Goal: Register for event/course

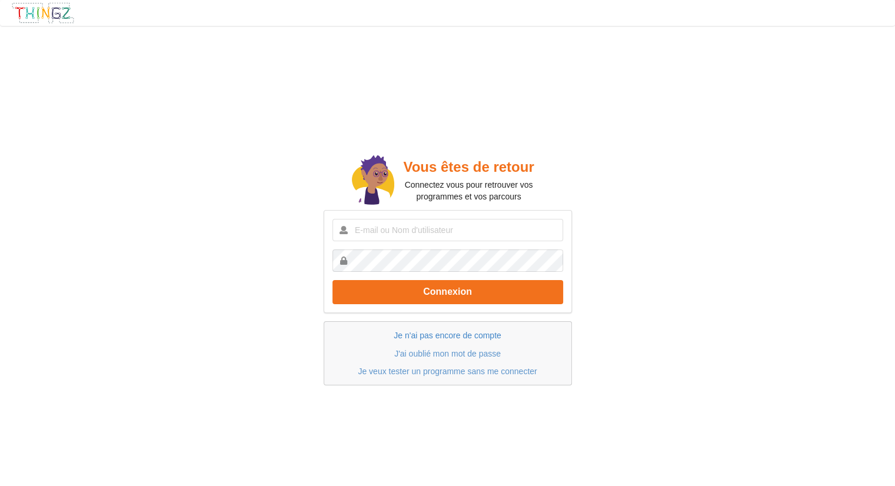
click at [442, 335] on link "Je n'ai pas encore de compte" at bounding box center [447, 335] width 107 height 9
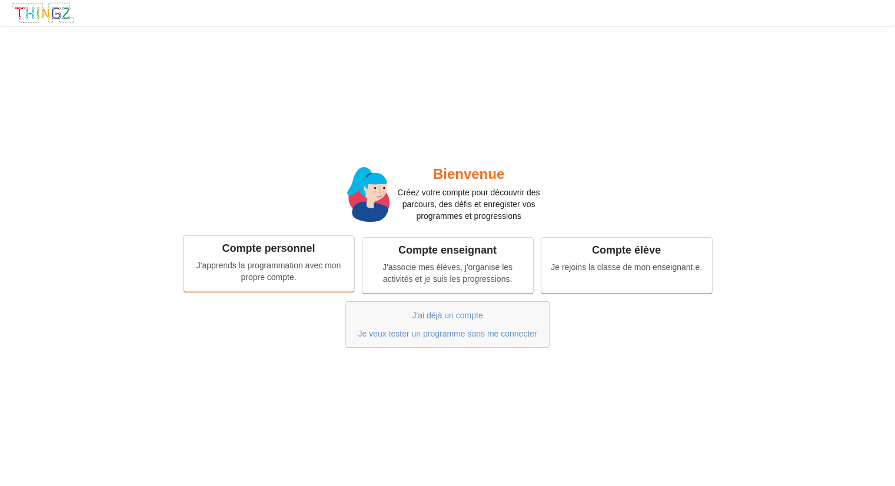
click at [259, 270] on div "J'apprends la programmation avec mon propre compte." at bounding box center [269, 272] width 154 height 24
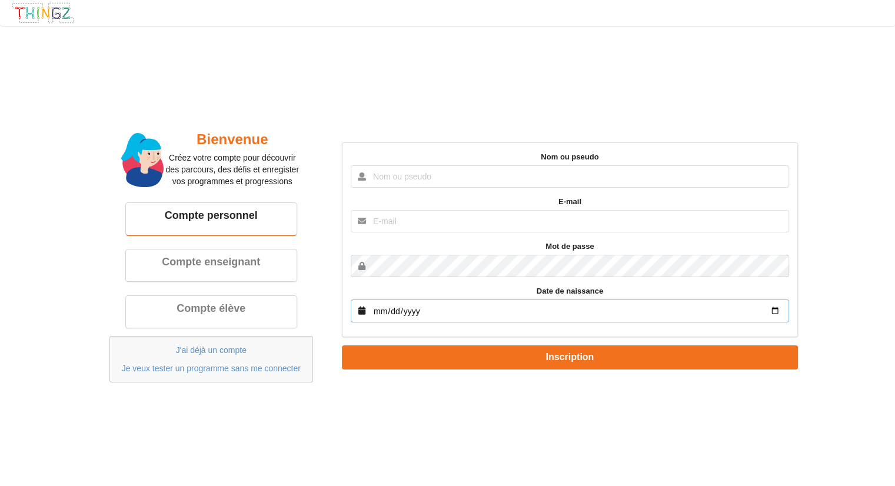
click at [716, 308] on input "date" at bounding box center [570, 311] width 438 height 23
click at [619, 314] on input "date" at bounding box center [570, 311] width 438 height 23
drag, startPoint x: 546, startPoint y: 315, endPoint x: 533, endPoint y: 315, distance: 13.5
click at [539, 315] on input "date" at bounding box center [570, 311] width 438 height 23
drag, startPoint x: 527, startPoint y: 315, endPoint x: 510, endPoint y: 315, distance: 17.1
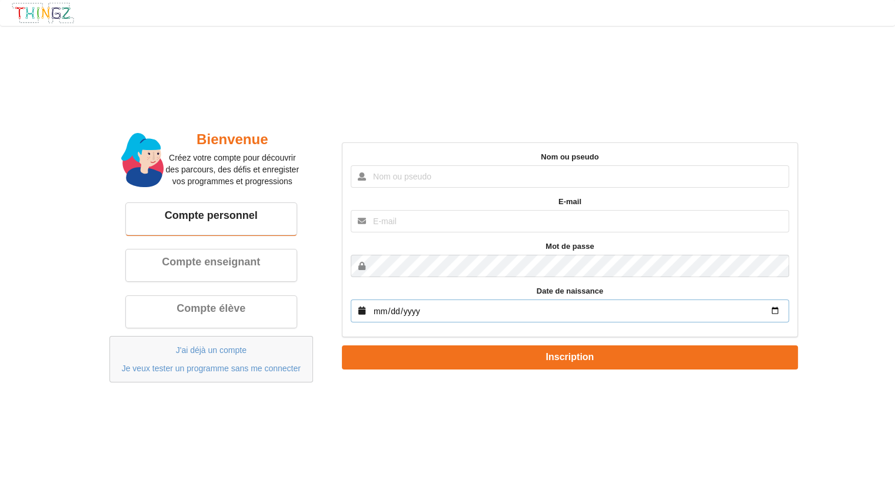
click at [514, 315] on input "date" at bounding box center [570, 311] width 438 height 23
drag, startPoint x: 468, startPoint y: 318, endPoint x: 457, endPoint y: 318, distance: 11.2
click at [467, 318] on input "date" at bounding box center [570, 311] width 438 height 23
drag, startPoint x: 457, startPoint y: 318, endPoint x: 443, endPoint y: 320, distance: 14.8
click at [443, 319] on input "date" at bounding box center [570, 311] width 438 height 23
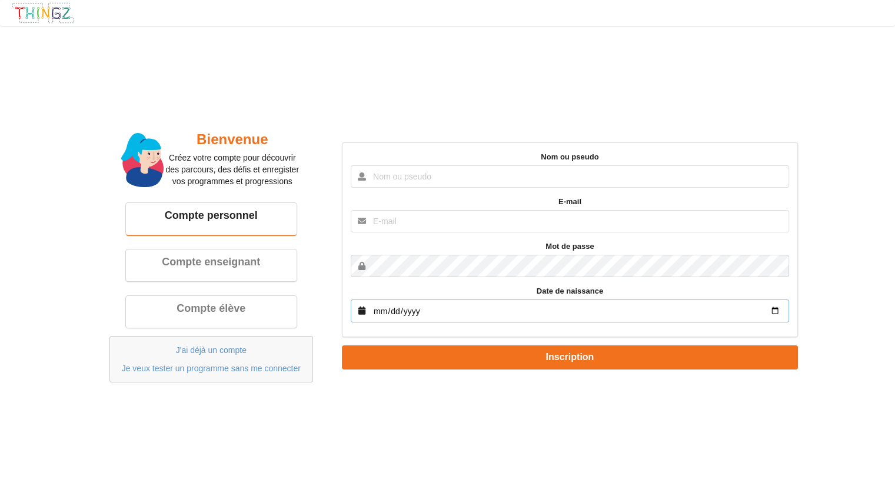
click at [415, 319] on input "date" at bounding box center [570, 311] width 438 height 23
drag, startPoint x: 407, startPoint y: 312, endPoint x: 414, endPoint y: 312, distance: 7.1
click at [412, 312] on input "date" at bounding box center [570, 311] width 438 height 23
click at [417, 315] on input "date" at bounding box center [570, 311] width 438 height 23
click at [774, 309] on input "date" at bounding box center [570, 311] width 438 height 23
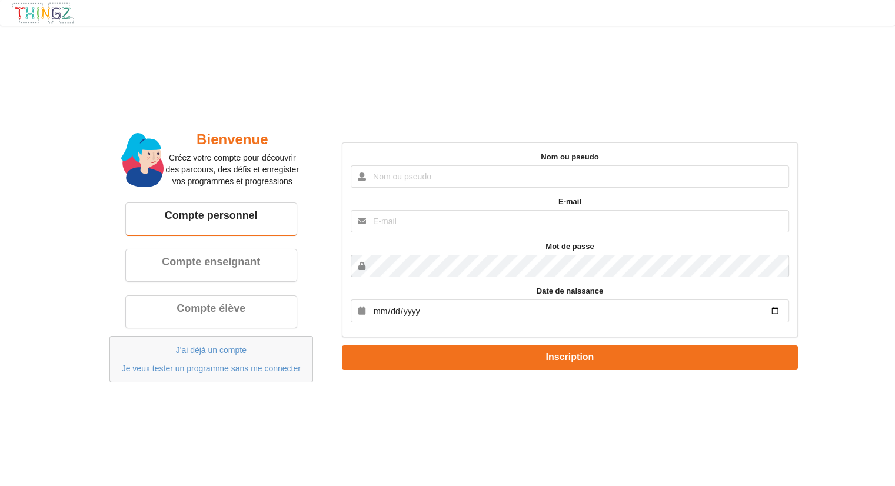
click at [690, 104] on div "Bienvenue Créez votre compte pour découvrir des parcours, des défis et enregist…" at bounding box center [447, 256] width 911 height 477
click at [446, 179] on input "text" at bounding box center [570, 176] width 438 height 22
type input "Lissandro20"
click at [461, 222] on input "text" at bounding box center [570, 221] width 438 height 22
type input "lisscanattone@gmail.com"
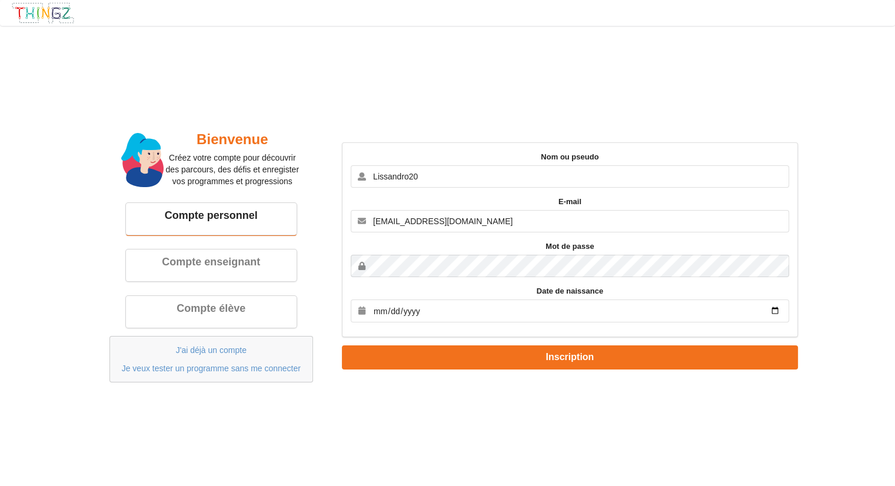
click at [433, 277] on div "Nom ou pseudo Lissandro20 E-mail lisscanattone@gmail.com Mot de passe Date de n…" at bounding box center [570, 239] width 456 height 195
drag, startPoint x: 464, startPoint y: 314, endPoint x: 458, endPoint y: 314, distance: 6.5
click at [461, 314] on input "date" at bounding box center [570, 311] width 438 height 23
click at [459, 314] on input "date" at bounding box center [570, 311] width 438 height 23
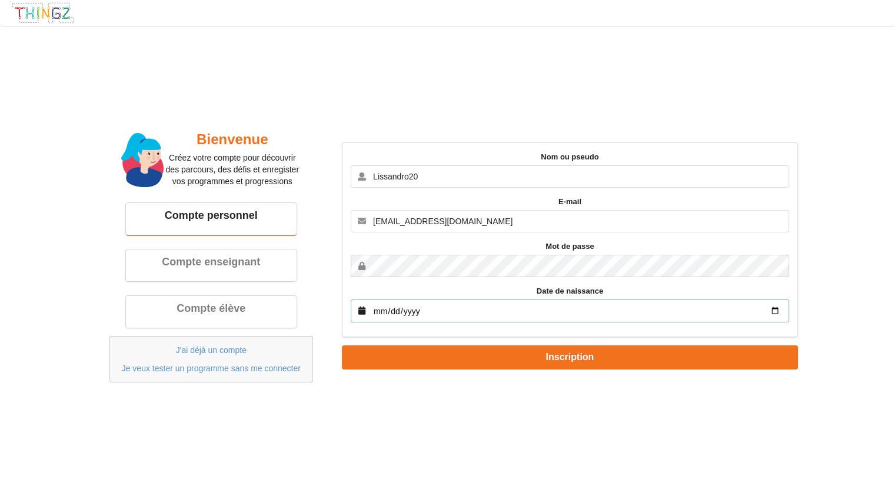
click at [411, 317] on input "date" at bounding box center [570, 311] width 438 height 23
click at [357, 305] on input "date" at bounding box center [570, 311] width 438 height 23
click at [774, 314] on input "date" at bounding box center [570, 311] width 438 height 23
type input "2009-12-26"
drag, startPoint x: 893, startPoint y: 0, endPoint x: 606, endPoint y: 65, distance: 294.5
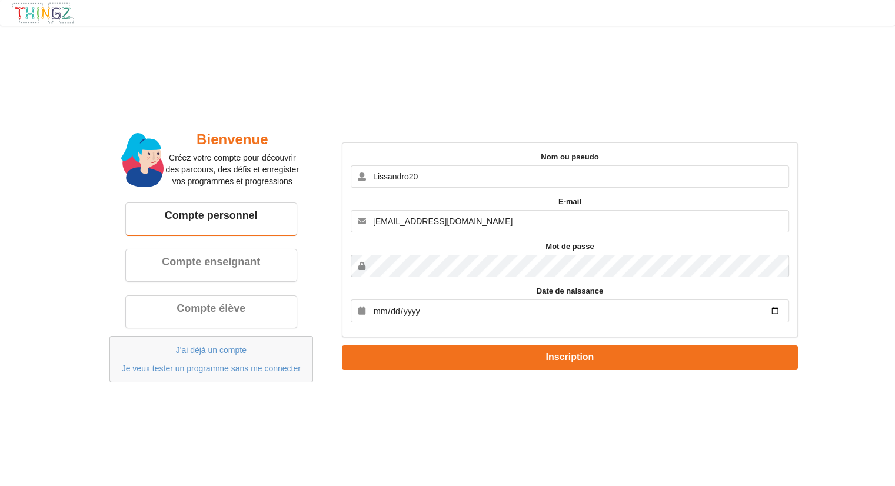
click at [606, 65] on div "Bienvenue Créez votre compte pour découvrir des parcours, des défis et enregist…" at bounding box center [447, 256] width 911 height 477
drag, startPoint x: 592, startPoint y: 82, endPoint x: 664, endPoint y: 99, distance: 73.8
click at [592, 82] on div "Bienvenue Créez votre compte pour découvrir des parcours, des défis et enregist…" at bounding box center [447, 256] width 911 height 477
drag, startPoint x: 719, startPoint y: 8, endPoint x: 533, endPoint y: 51, distance: 191.0
click at [533, 51] on div "Bienvenue Créez votre compte pour découvrir des parcours, des défis et enregist…" at bounding box center [447, 256] width 911 height 477
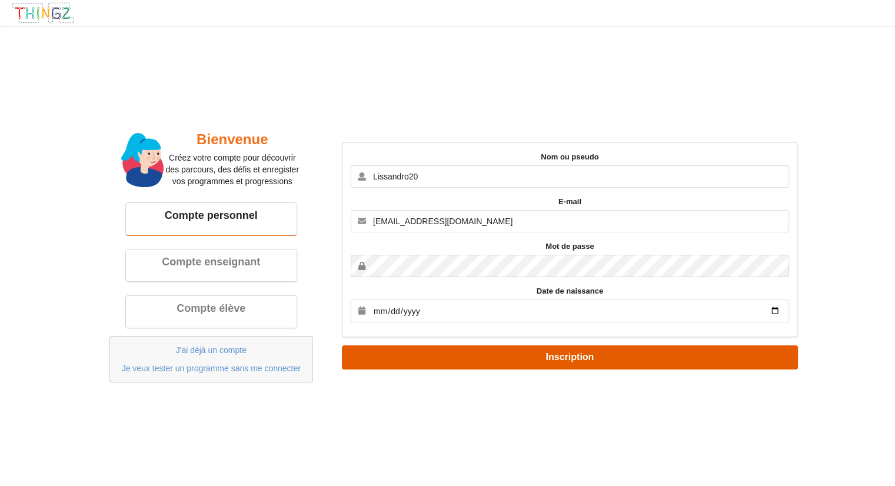
click at [563, 357] on button "Inscription" at bounding box center [570, 357] width 456 height 24
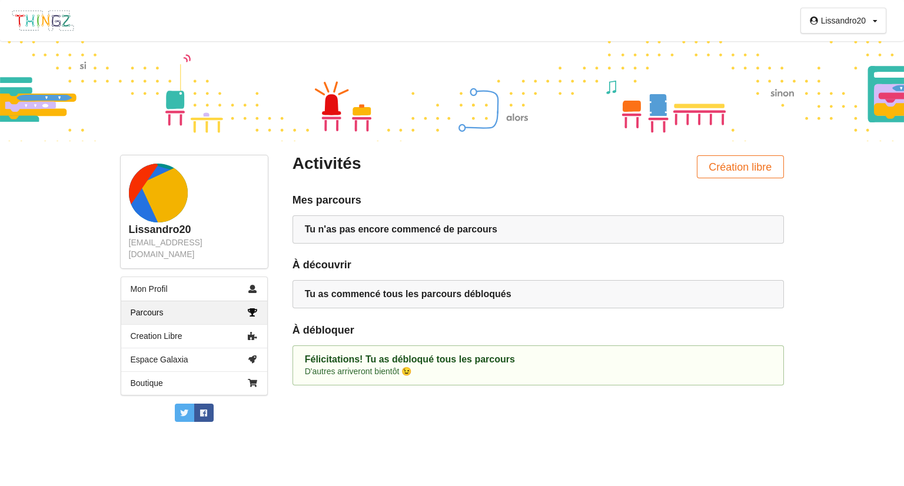
click at [875, 19] on icon at bounding box center [875, 21] width 5 height 7
click at [833, 37] on div "Profil" at bounding box center [843, 44] width 67 height 21
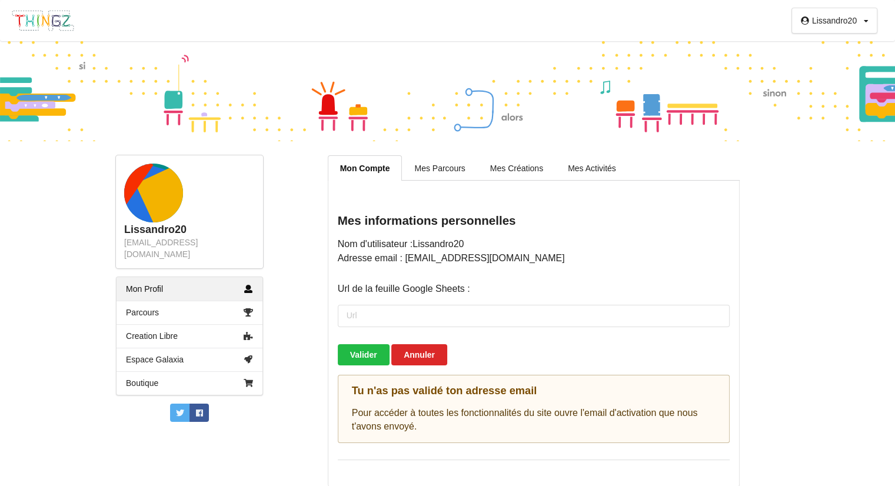
click at [826, 218] on div "Lissandro20 Profil Déconnexion Lissandro20 lisscanattone@gmail.com Mon Profil P…" at bounding box center [447, 243] width 895 height 486
click at [162, 209] on rect at bounding box center [174, 198] width 78 height 78
click at [178, 237] on div "lisscanattone@gmail.com" at bounding box center [189, 249] width 131 height 24
click at [844, 156] on div "Lissandro20 Profil Déconnexion Lissandro20 lisscanattone@gmail.com Mon Profil P…" at bounding box center [447, 243] width 895 height 486
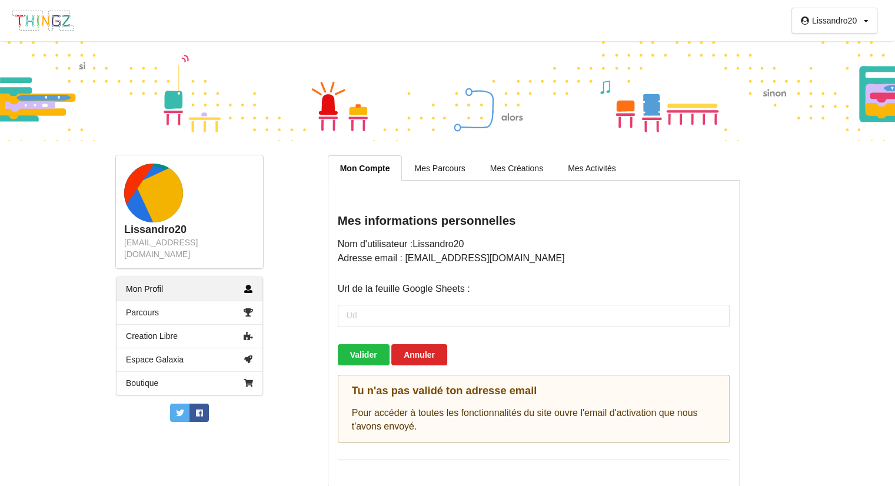
click at [193, 278] on link "Mon Profil" at bounding box center [190, 289] width 146 height 24
click at [826, 24] on div "Lissandro20" at bounding box center [834, 20] width 45 height 8
drag, startPoint x: 834, startPoint y: 184, endPoint x: 829, endPoint y: 177, distance: 9.2
click at [831, 184] on div "Lissandro20 Profil Déconnexion Lissandro20 lisscanattone@gmail.com Mon Profil P…" at bounding box center [447, 243] width 895 height 486
click at [821, 184] on div "Lissandro20 Profil Déconnexion Lissandro20 lisscanattone@gmail.com Mon Profil P…" at bounding box center [447, 243] width 895 height 486
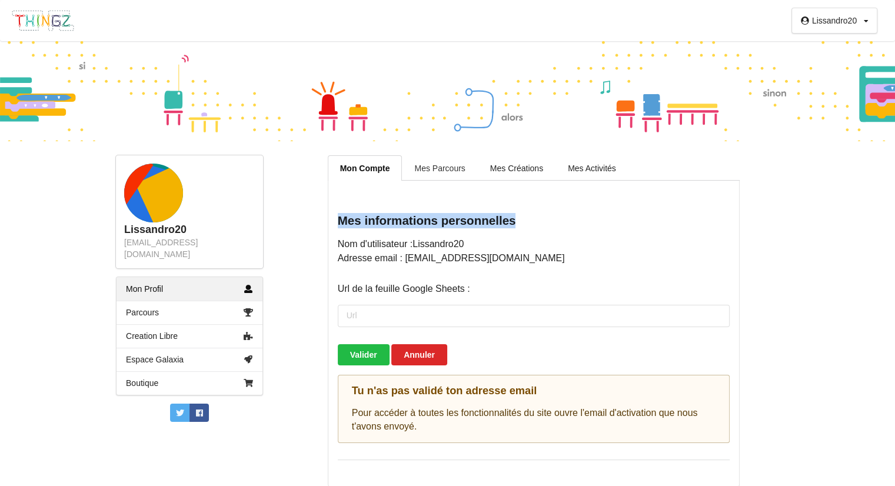
click at [451, 165] on link "Mes Parcours" at bounding box center [439, 167] width 75 height 25
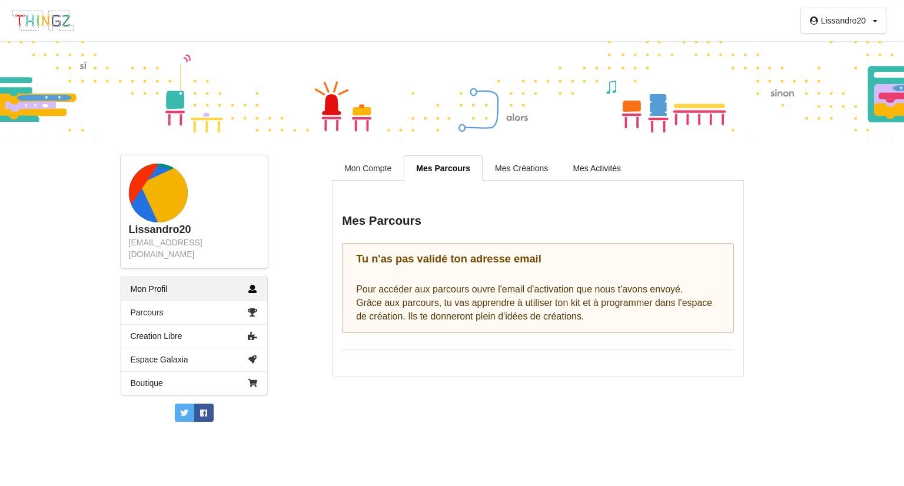
click at [354, 171] on link "Mon Compte" at bounding box center [368, 167] width 72 height 25
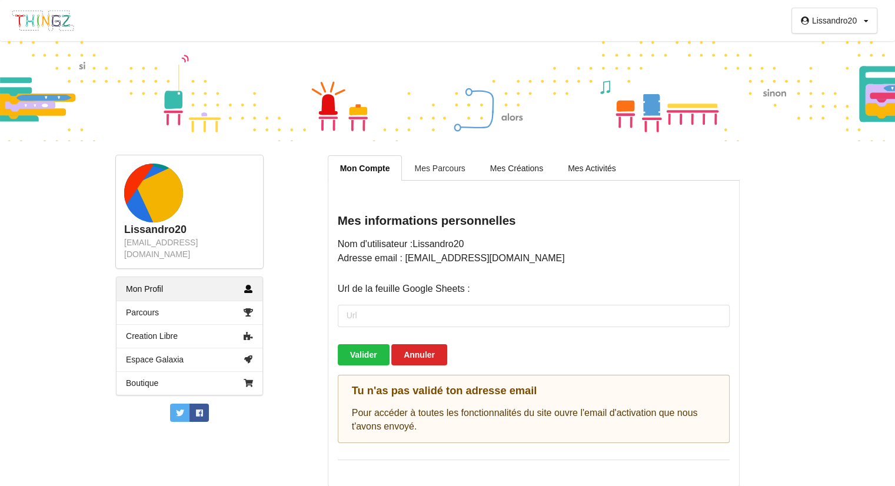
click at [444, 169] on link "Mes Parcours" at bounding box center [439, 167] width 75 height 25
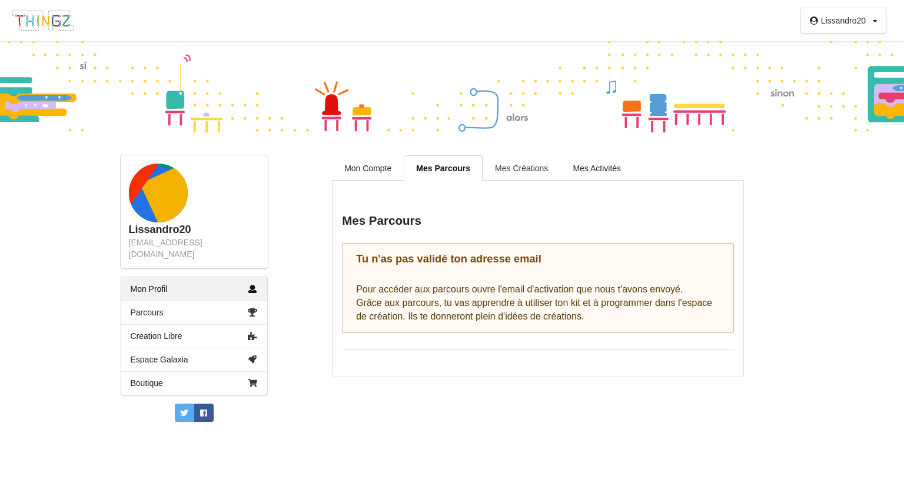
click at [526, 161] on link "Mes Créations" at bounding box center [522, 167] width 78 height 25
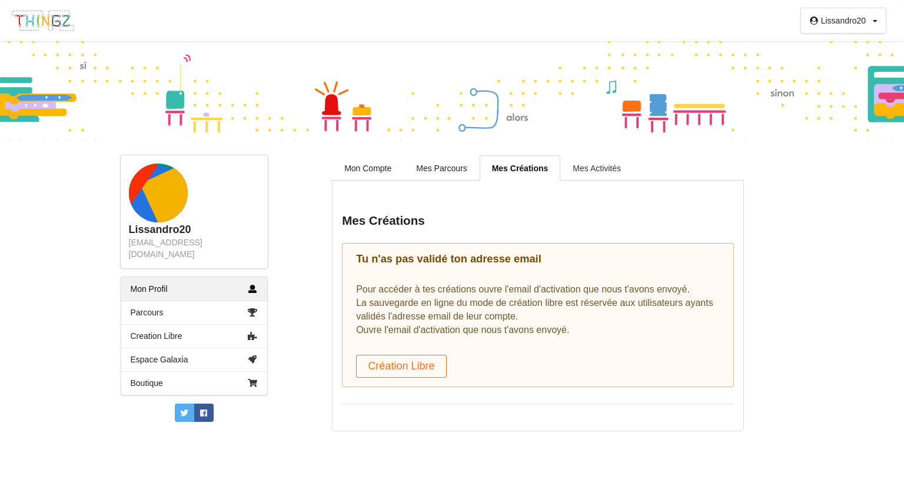
click at [592, 159] on link "Mes Activités" at bounding box center [596, 167] width 73 height 25
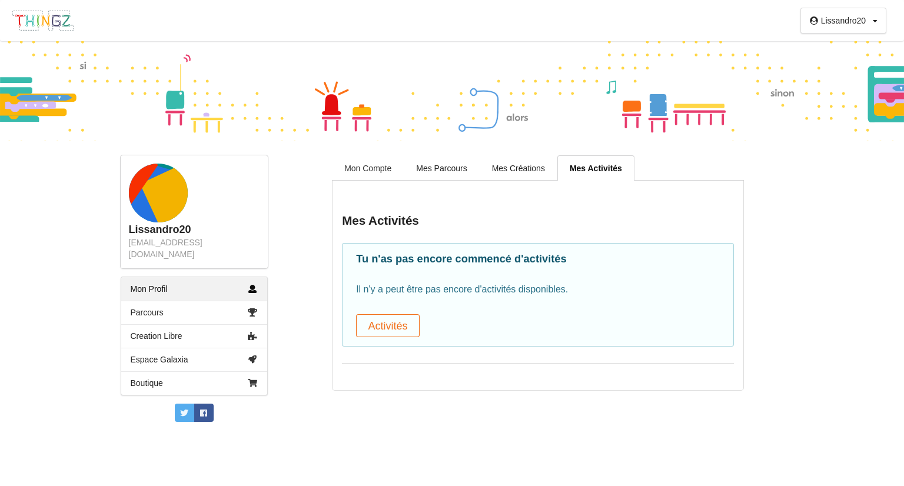
drag, startPoint x: 370, startPoint y: 167, endPoint x: 363, endPoint y: 167, distance: 6.5
click at [367, 167] on link "Mon Compte" at bounding box center [368, 167] width 72 height 25
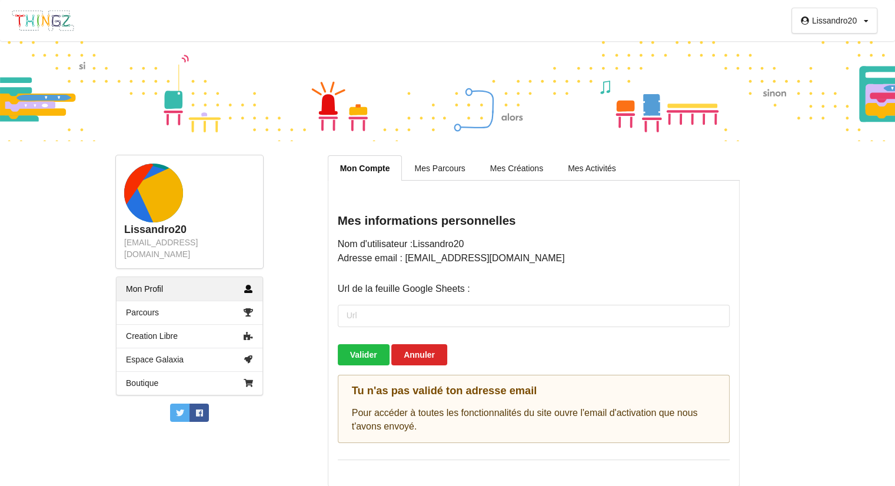
click at [166, 190] on rect at bounding box center [174, 198] width 78 height 78
click at [799, 424] on div "Lissandro20 Profil Déconnexion Lissandro20 lisscanattone@gmail.com Mon Profil P…" at bounding box center [447, 243] width 895 height 486
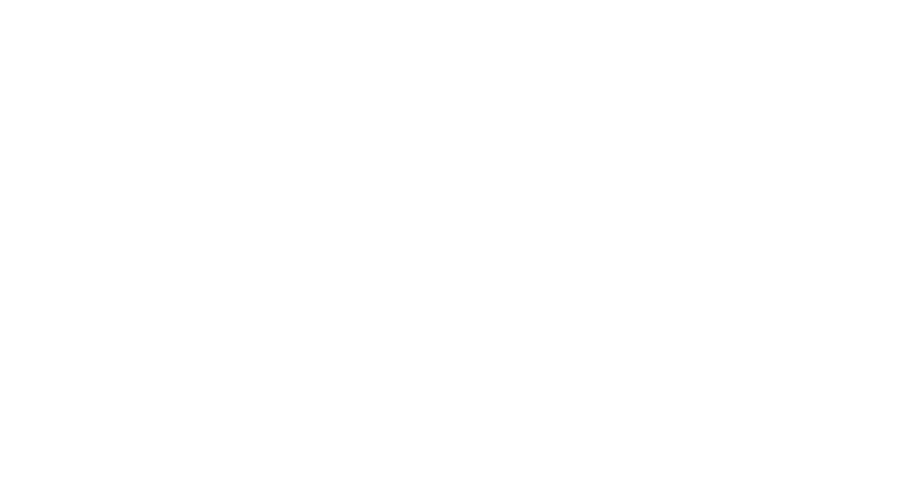
drag, startPoint x: 379, startPoint y: 174, endPoint x: 393, endPoint y: 138, distance: 38.6
click at [393, 138] on div at bounding box center [452, 243] width 904 height 486
click at [554, 101] on div at bounding box center [452, 243] width 904 height 486
click at [553, 102] on div at bounding box center [452, 243] width 904 height 486
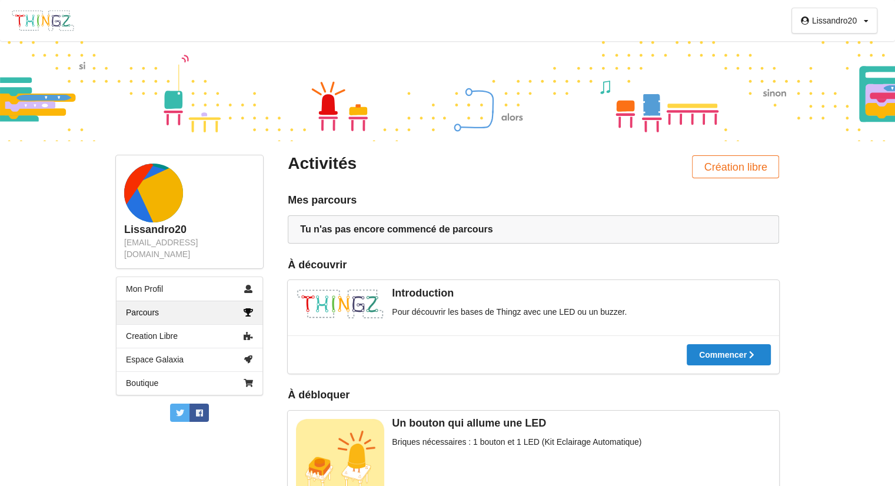
click at [450, 44] on div at bounding box center [447, 91] width 895 height 100
click at [451, 41] on div "Lissandro20 Profil Déconnexion Lissandro20 lisscanattone@gmail.com Mon Profil P…" at bounding box center [447, 243] width 895 height 486
drag, startPoint x: 315, startPoint y: 52, endPoint x: 355, endPoint y: 49, distance: 40.2
click at [317, 52] on div at bounding box center [447, 91] width 895 height 100
click at [358, 49] on div at bounding box center [447, 91] width 895 height 100
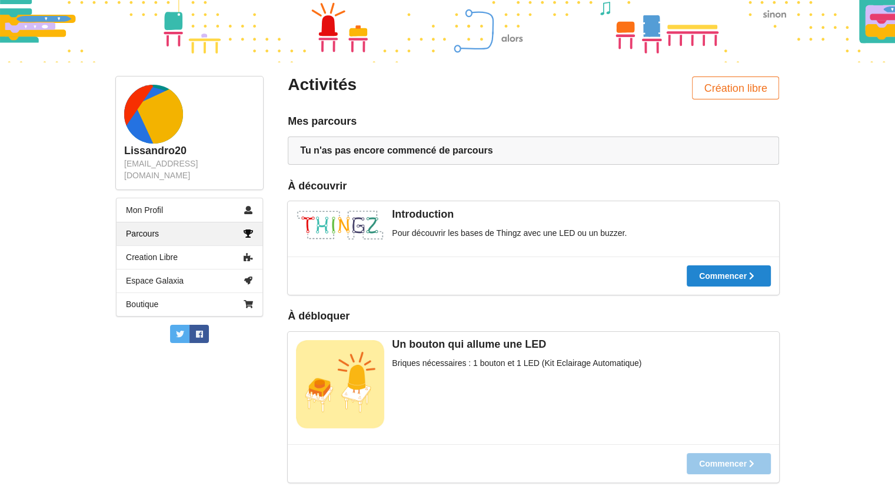
scroll to position [59, 0]
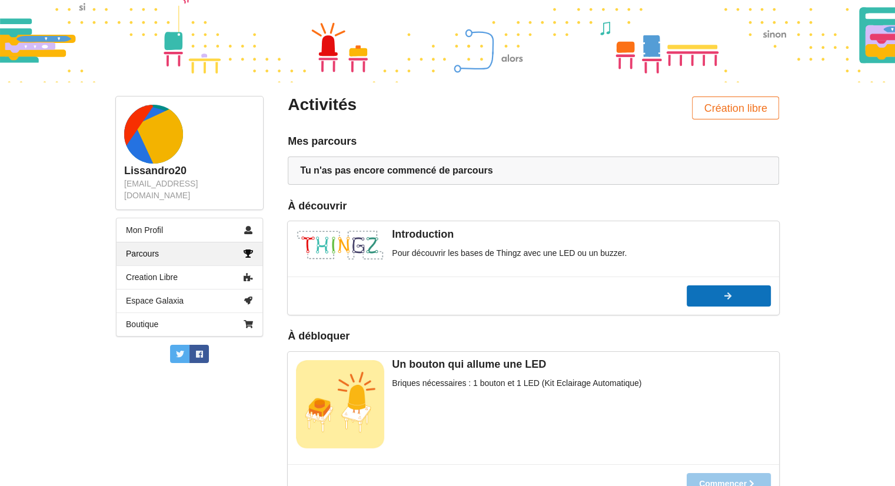
click at [739, 297] on div at bounding box center [729, 296] width 84 height 8
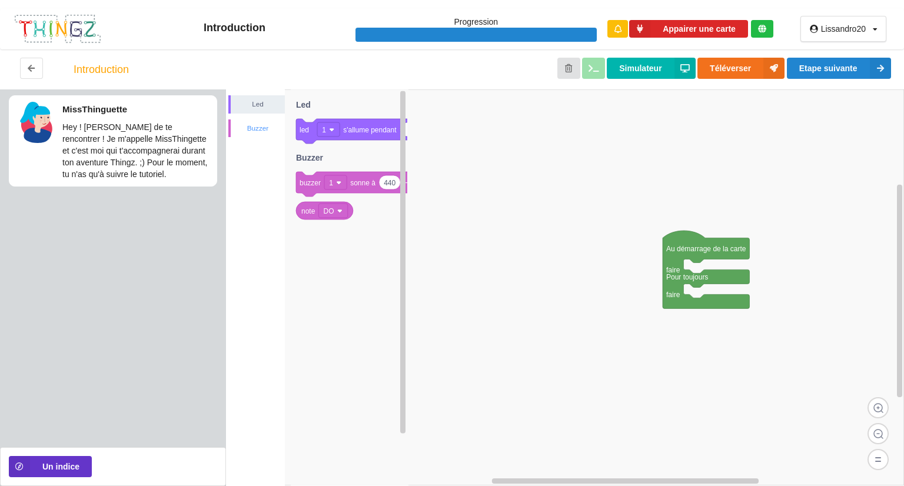
click at [242, 132] on div "Buzzer" at bounding box center [258, 128] width 54 height 12
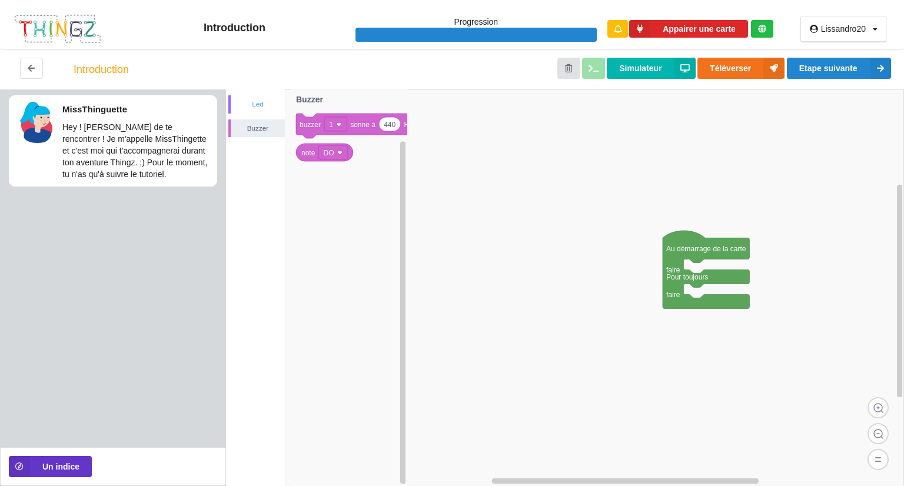
click at [250, 104] on div "Led" at bounding box center [258, 104] width 54 height 12
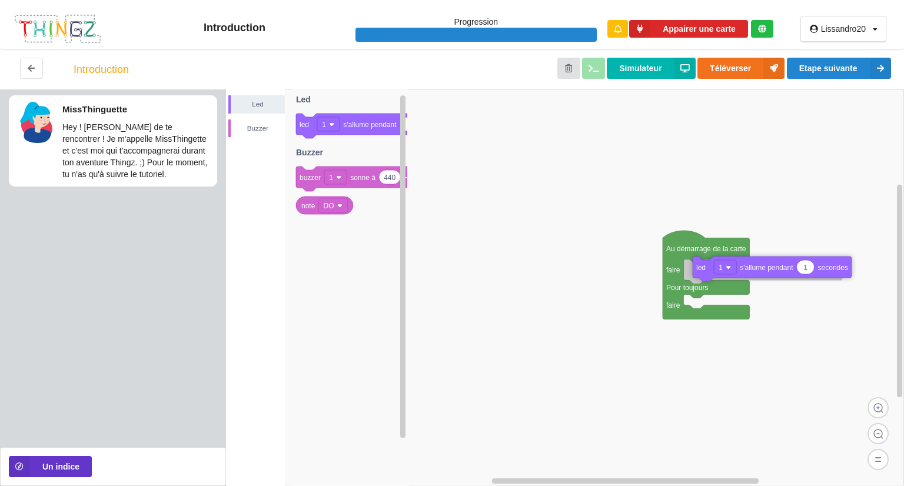
drag, startPoint x: 362, startPoint y: 126, endPoint x: 758, endPoint y: 269, distance: 421.0
click at [758, 269] on div "Led Buzzer Au démarrage de la carte faire Pour toujours faire 1 led 1 s'allume …" at bounding box center [565, 287] width 678 height 397
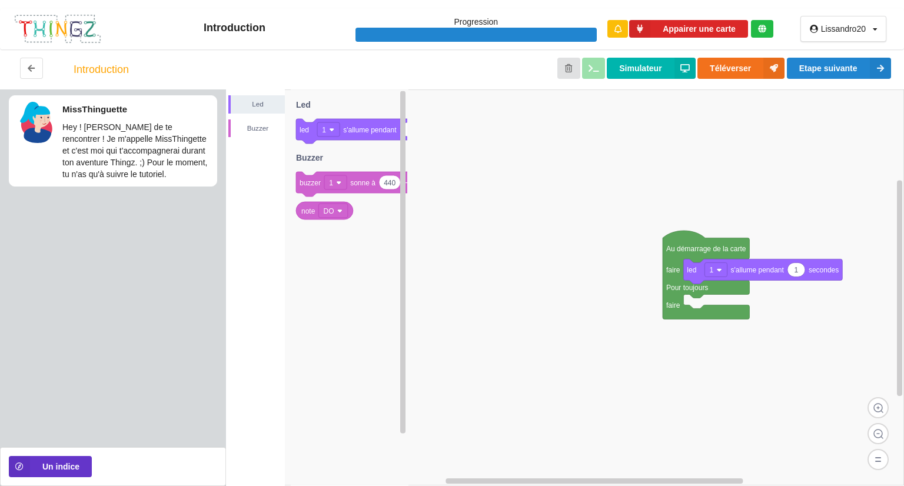
drag, startPoint x: 365, startPoint y: 176, endPoint x: 445, endPoint y: 198, distance: 83.5
click at [607, 243] on div "Led Buzzer Au démarrage de la carte faire Pour toujours faire 1 led 1 s'allume …" at bounding box center [565, 287] width 678 height 397
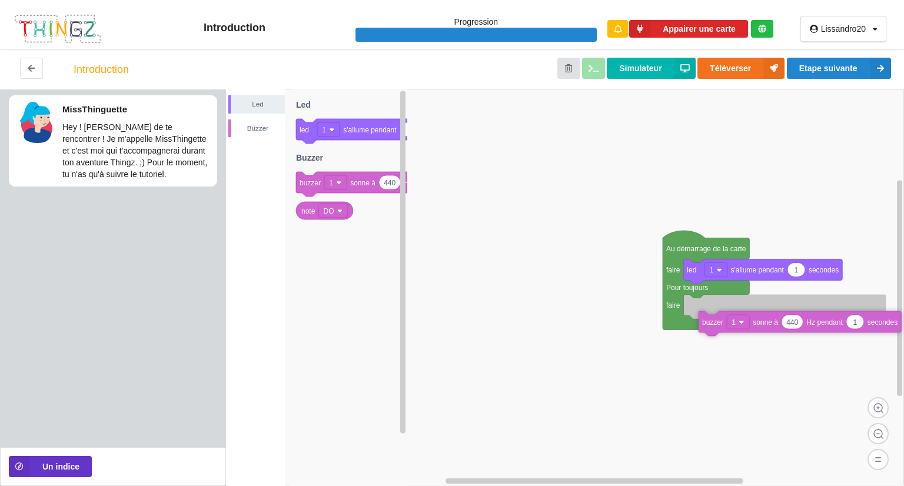
drag, startPoint x: 346, startPoint y: 185, endPoint x: 751, endPoint y: 318, distance: 426.3
click at [751, 322] on div "Led Buzzer Au démarrage de la carte faire Pour toujours faire 1 led 1 s'allume …" at bounding box center [565, 287] width 678 height 397
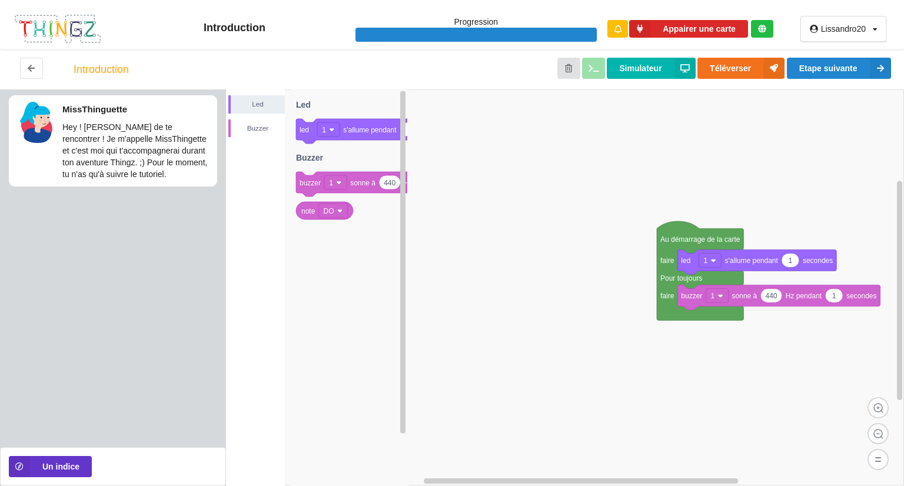
drag, startPoint x: 751, startPoint y: 318, endPoint x: 745, endPoint y: 310, distance: 10.1
click at [745, 310] on div "Led Buzzer 1 led 1 s'allume pendant secondes 440 1 buzzer 1 sonne à Hz pendant …" at bounding box center [565, 287] width 678 height 397
click at [744, 310] on rect at bounding box center [565, 287] width 678 height 396
drag, startPoint x: 309, startPoint y: 214, endPoint x: 499, endPoint y: 247, distance: 192.8
click at [494, 245] on div "Led Buzzer Au démarrage de la carte faire Pour toujours faire 1 led 1 s'allume …" at bounding box center [565, 287] width 678 height 397
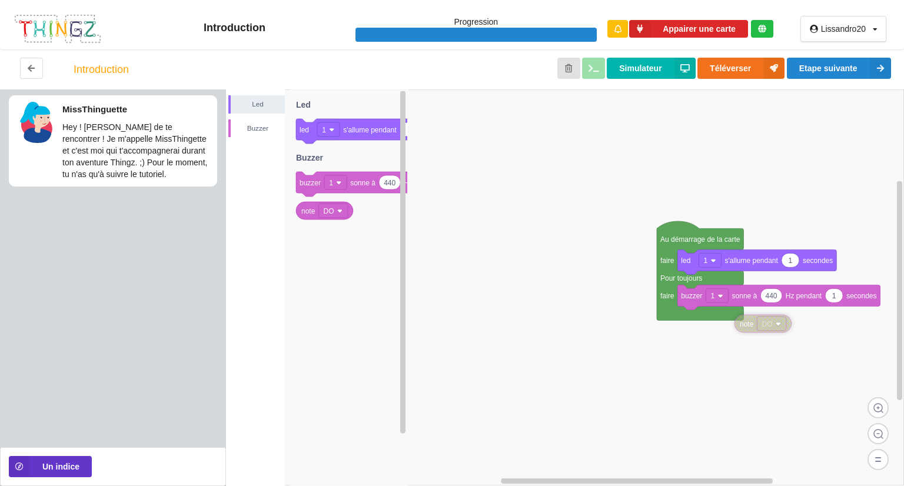
drag, startPoint x: 521, startPoint y: 245, endPoint x: 640, endPoint y: 304, distance: 132.9
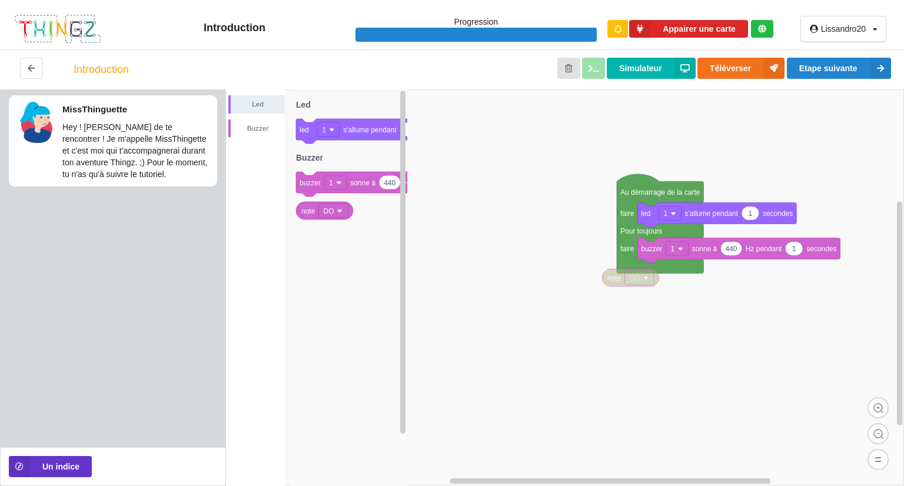
drag, startPoint x: 640, startPoint y: 304, endPoint x: 599, endPoint y: 263, distance: 57.8
click at [604, 264] on g at bounding box center [565, 287] width 678 height 396
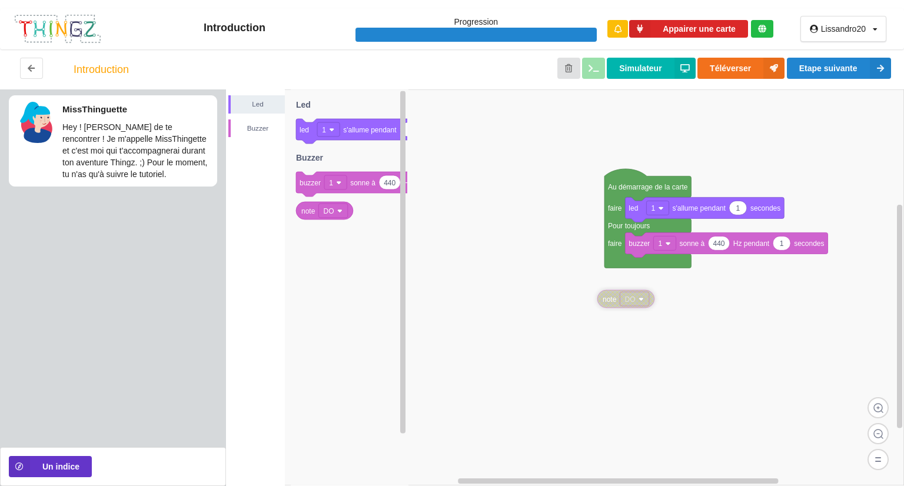
drag, startPoint x: 605, startPoint y: 278, endPoint x: 597, endPoint y: 341, distance: 64.0
type input "20"
type input "10"
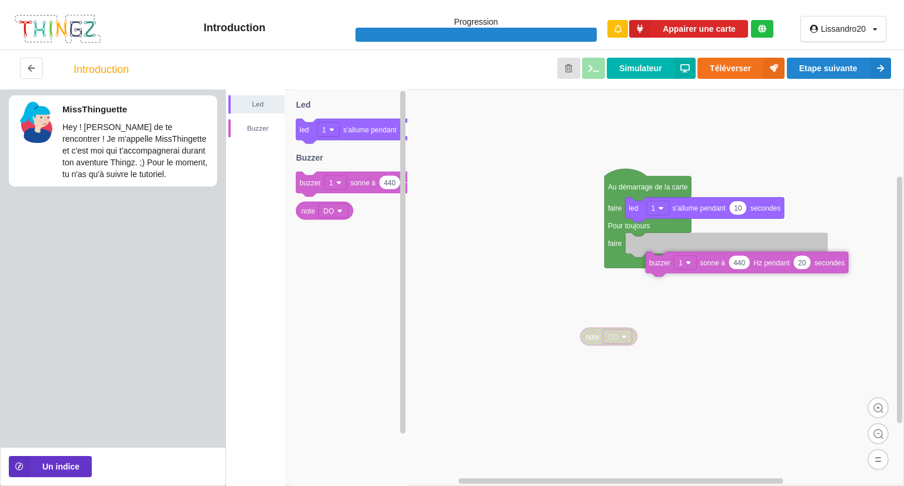
drag, startPoint x: 671, startPoint y: 241, endPoint x: 713, endPoint y: 316, distance: 86.4
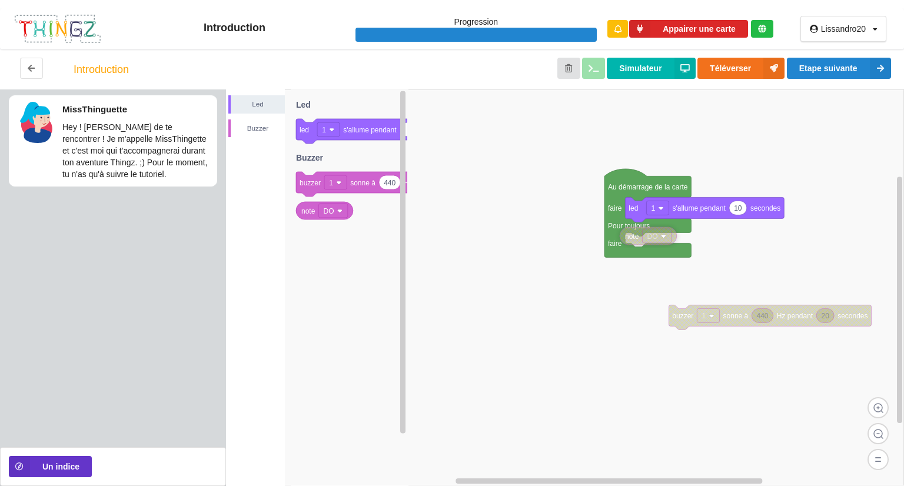
drag, startPoint x: 616, startPoint y: 341, endPoint x: 655, endPoint y: 241, distance: 108.1
drag, startPoint x: 650, startPoint y: 243, endPoint x: 574, endPoint y: 325, distance: 111.6
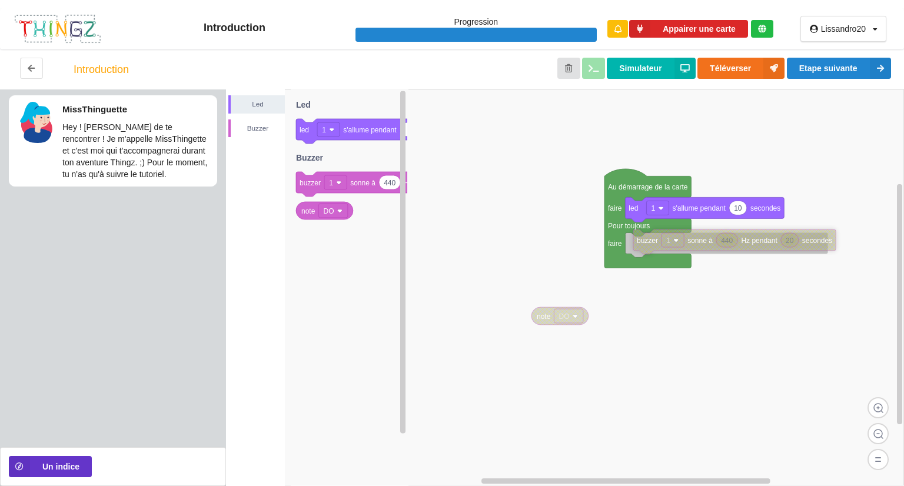
drag, startPoint x: 708, startPoint y: 322, endPoint x: 673, endPoint y: 247, distance: 83.4
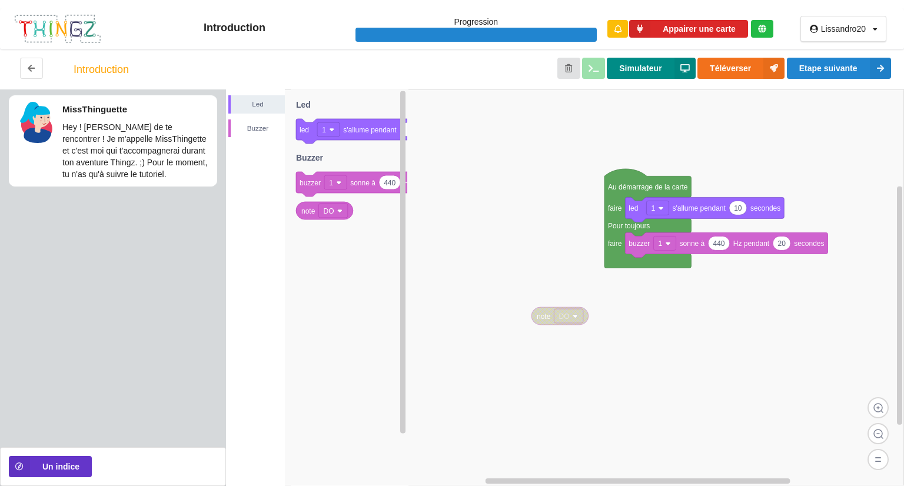
click at [647, 69] on button "Simulateur" at bounding box center [651, 68] width 88 height 21
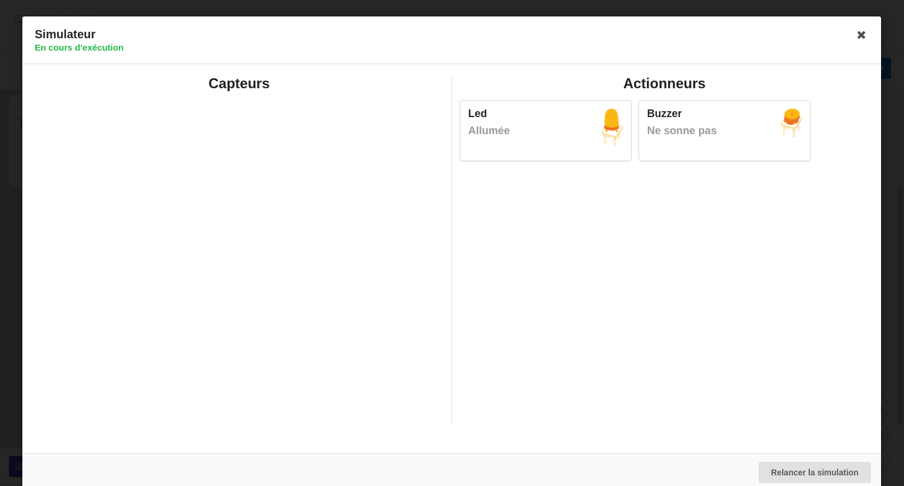
click at [595, 134] on div "Allumée" at bounding box center [545, 131] width 154 height 15
click at [861, 34] on icon at bounding box center [862, 34] width 19 height 19
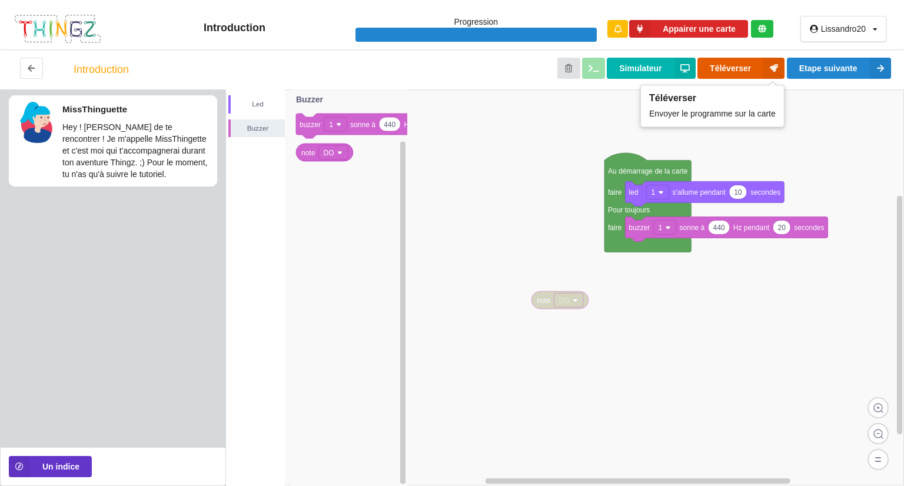
click at [738, 74] on button "Téléverser" at bounding box center [740, 68] width 87 height 21
click at [522, 195] on rect at bounding box center [565, 287] width 678 height 396
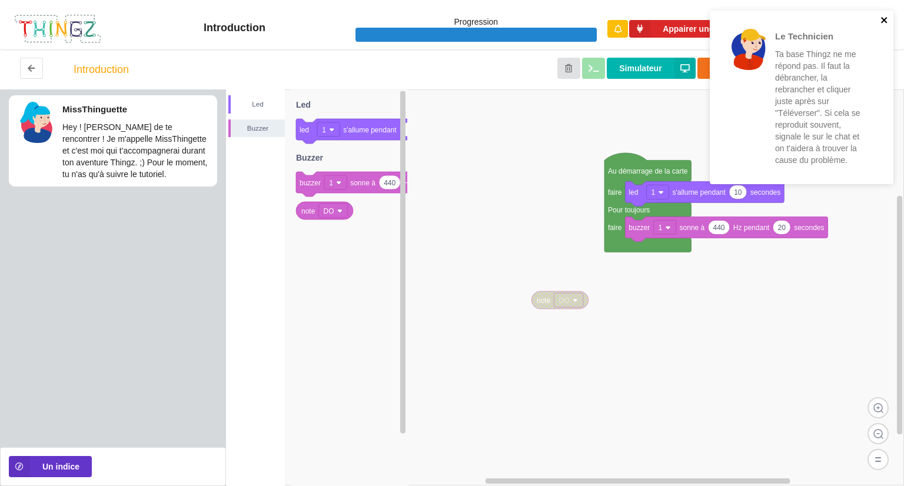
click at [883, 17] on icon "close" at bounding box center [884, 19] width 8 height 9
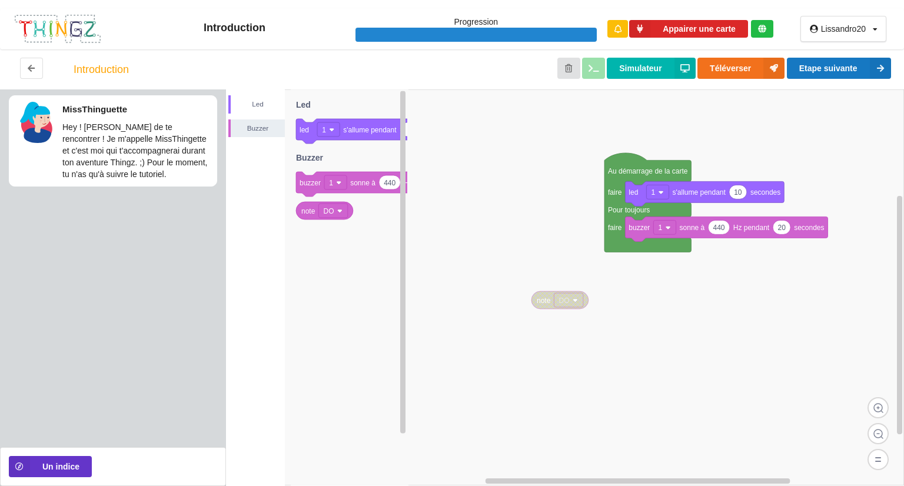
click at [866, 76] on div "Simulateur Téléverser Etape suivante" at bounding box center [507, 70] width 788 height 24
click at [881, 70] on icon at bounding box center [880, 68] width 21 height 21
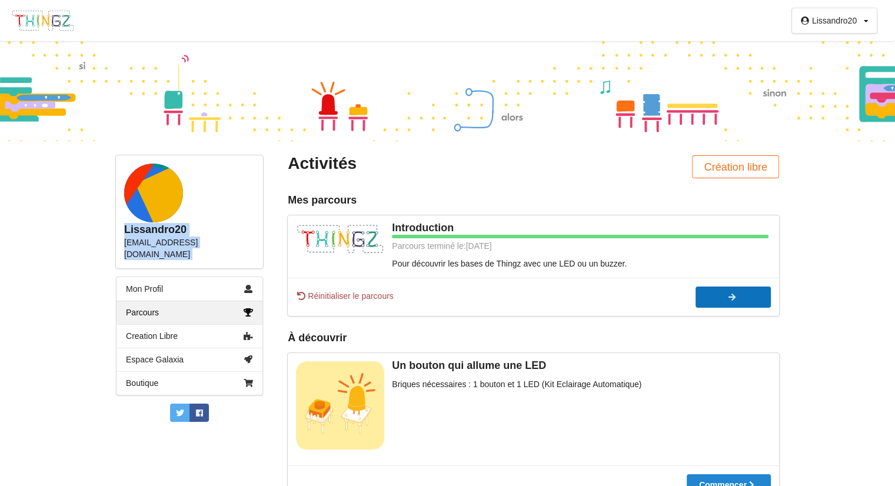
click at [713, 295] on div at bounding box center [733, 297] width 75 height 8
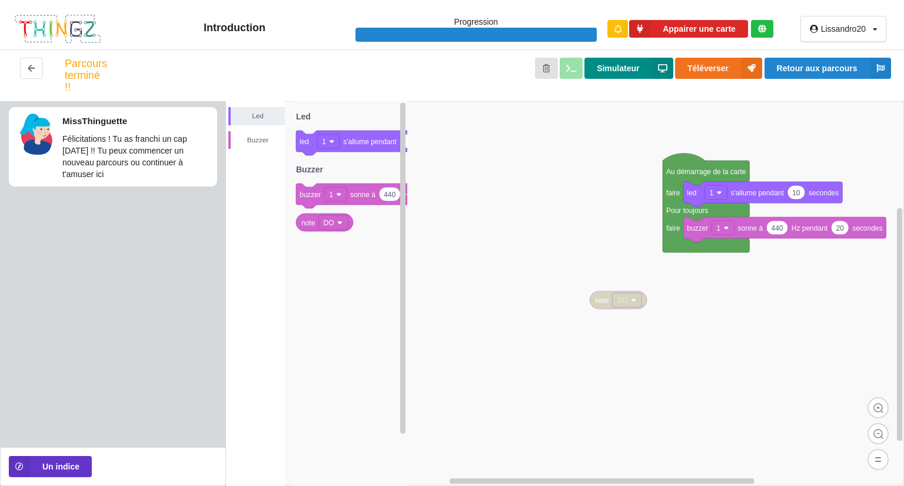
click at [623, 60] on button "Simulateur" at bounding box center [628, 68] width 88 height 21
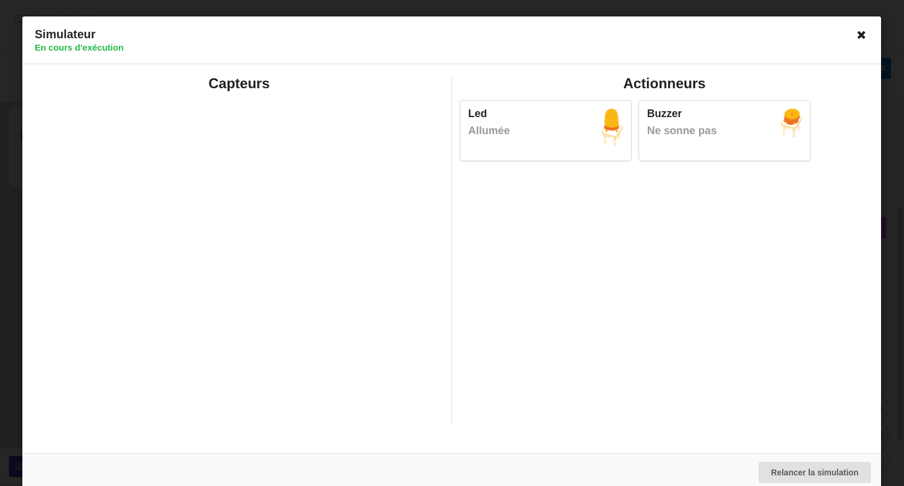
click at [860, 32] on icon at bounding box center [862, 34] width 19 height 19
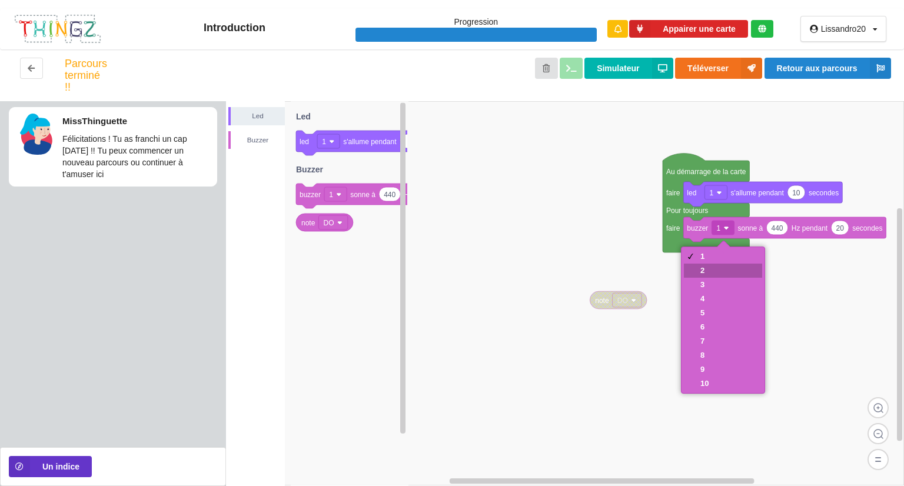
click at [726, 267] on div "2" at bounding box center [723, 271] width 78 height 14
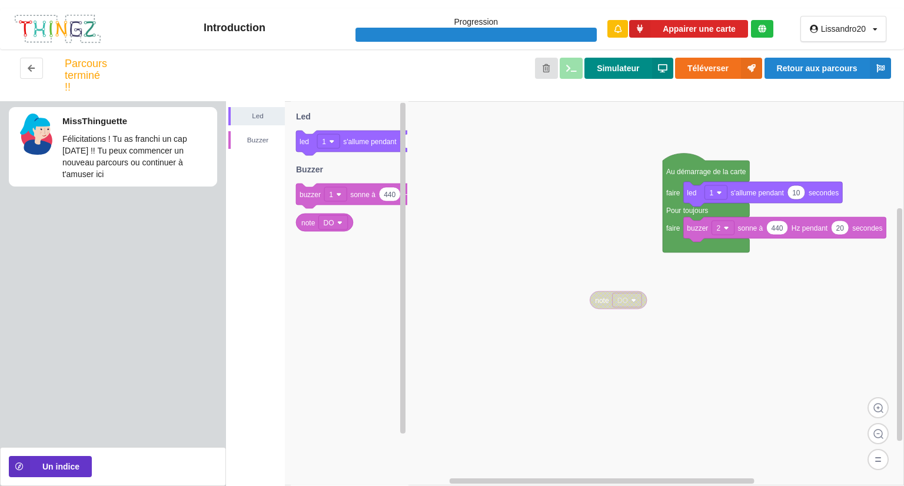
click at [650, 69] on button "Simulateur" at bounding box center [628, 68] width 88 height 21
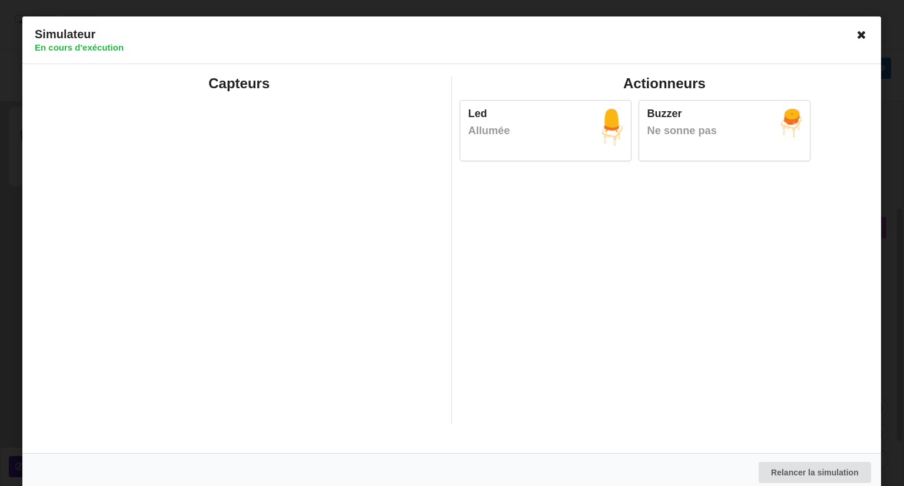
click at [861, 36] on icon at bounding box center [862, 34] width 19 height 19
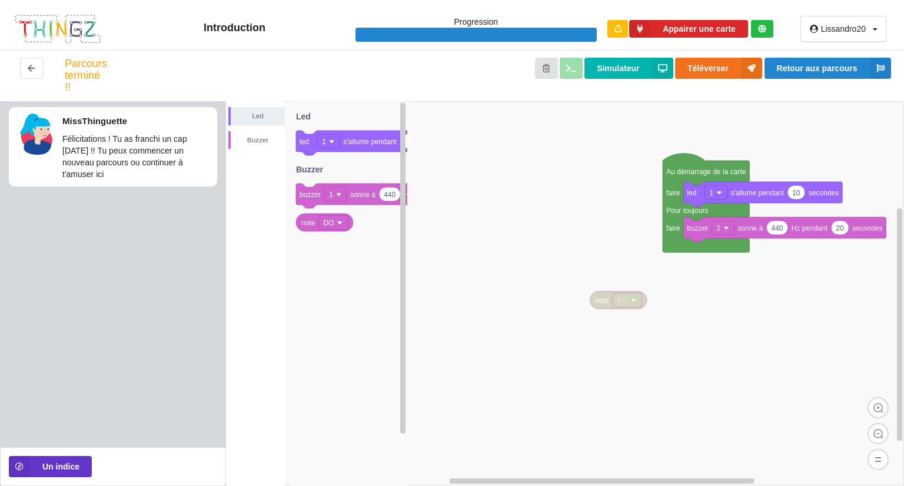
drag, startPoint x: 801, startPoint y: 236, endPoint x: 799, endPoint y: 216, distance: 20.1
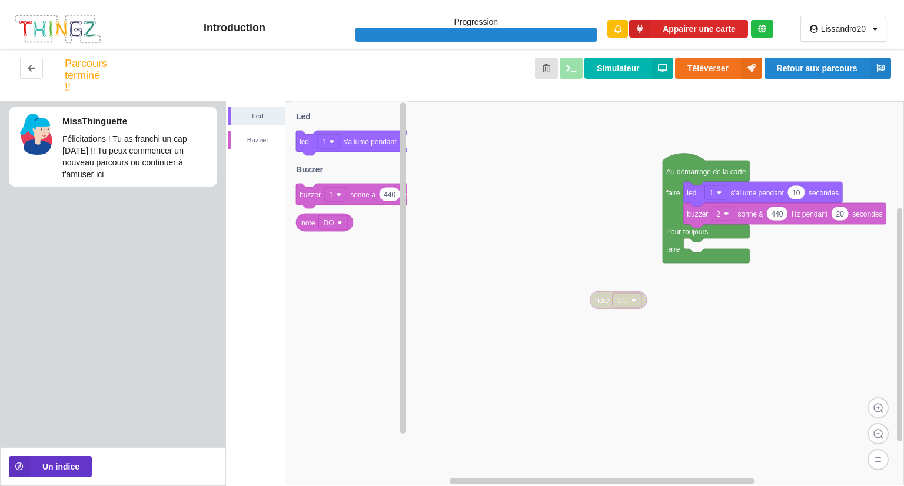
click at [650, 81] on div "Simulateur Téléverser Retour aux parcours" at bounding box center [507, 75] width 788 height 35
click at [617, 74] on button "Simulateur" at bounding box center [628, 68] width 88 height 21
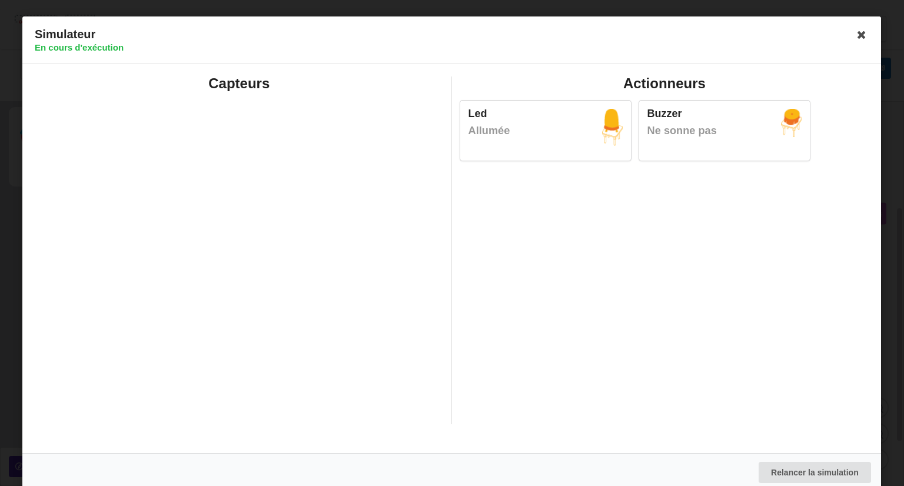
drag, startPoint x: 862, startPoint y: 31, endPoint x: 847, endPoint y: 26, distance: 15.4
click at [859, 31] on icon at bounding box center [862, 34] width 19 height 19
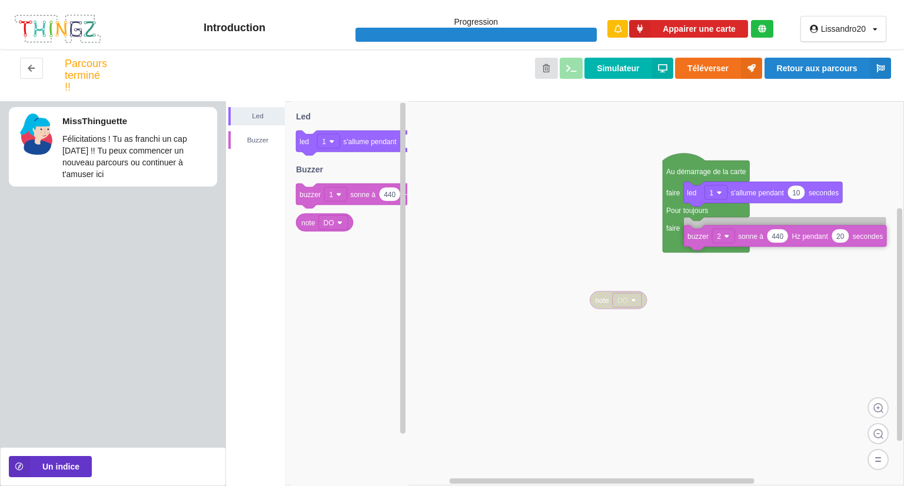
drag, startPoint x: 755, startPoint y: 214, endPoint x: 755, endPoint y: 253, distance: 38.8
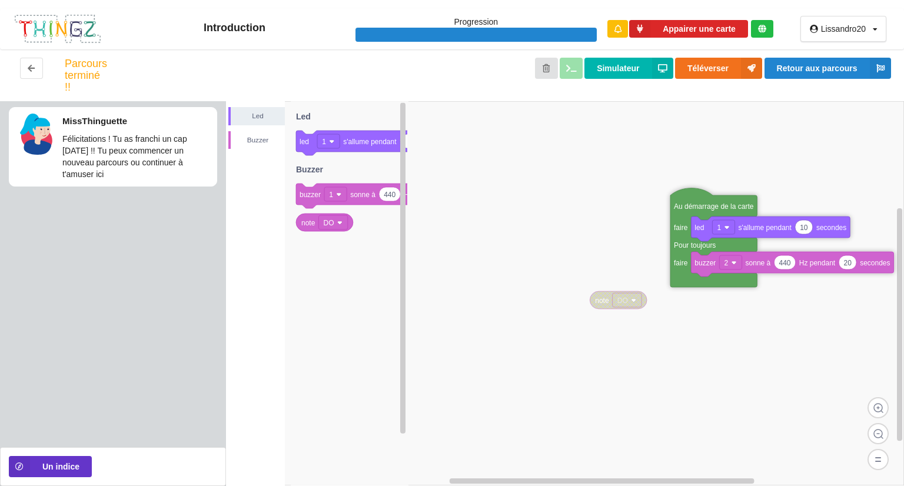
drag, startPoint x: 743, startPoint y: 241, endPoint x: 743, endPoint y: 270, distance: 28.8
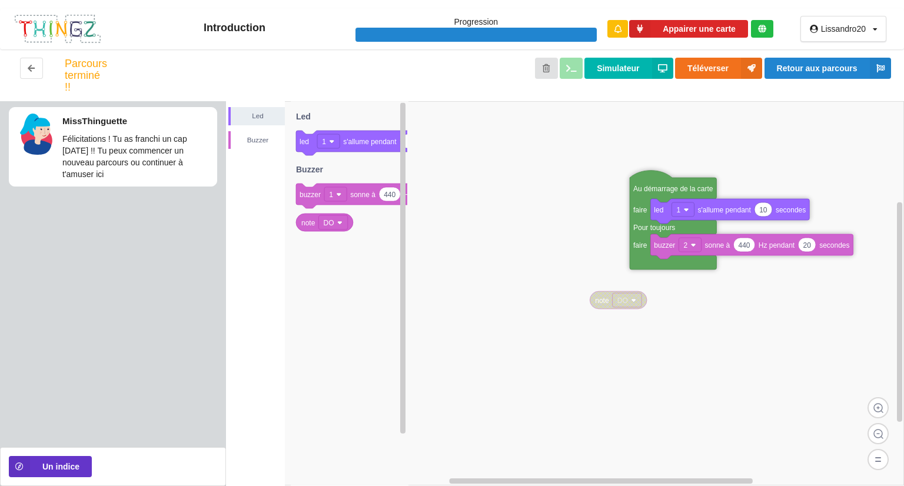
drag, startPoint x: 684, startPoint y: 212, endPoint x: 593, endPoint y: 84, distance: 157.7
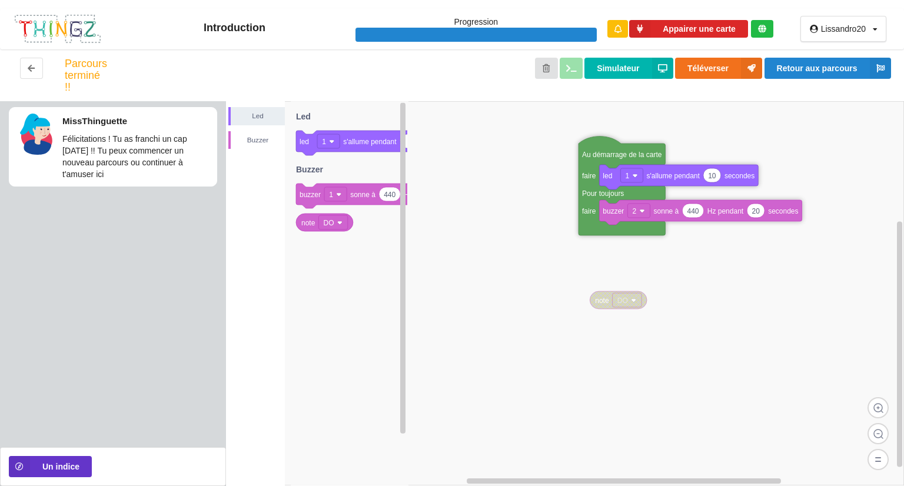
drag, startPoint x: 593, startPoint y: 84, endPoint x: 591, endPoint y: 147, distance: 62.4
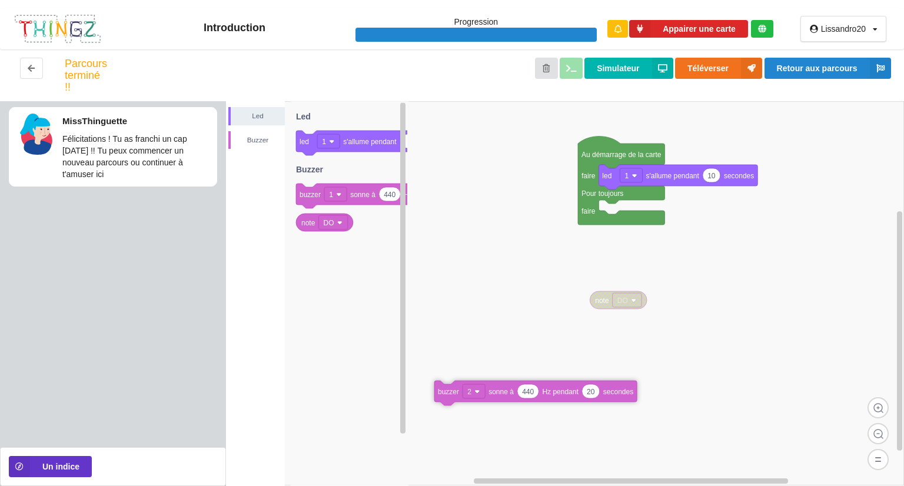
drag, startPoint x: 661, startPoint y: 217, endPoint x: 539, endPoint y: 381, distance: 204.4
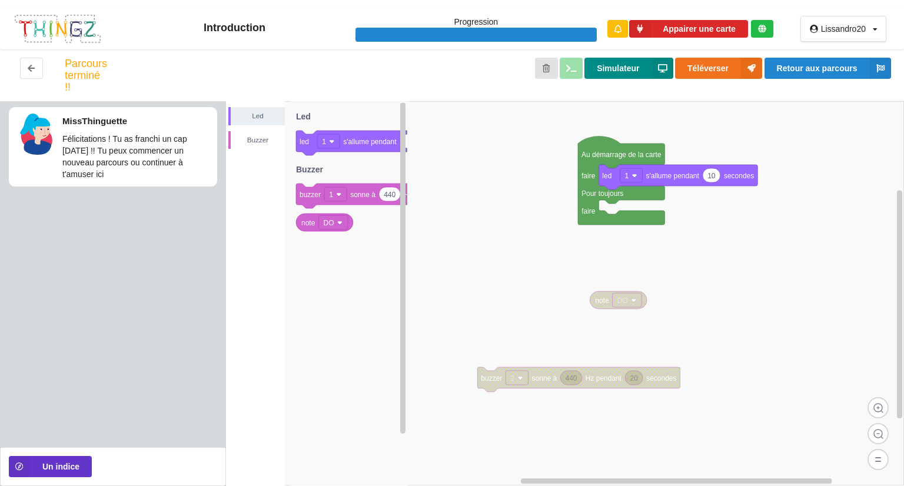
click at [612, 68] on button "Simulateur" at bounding box center [628, 68] width 88 height 21
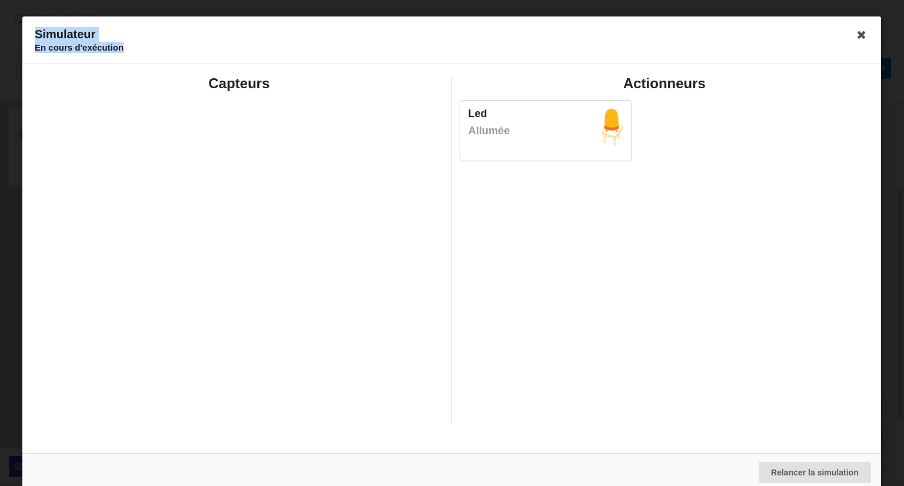
click at [851, 49] on div "Simulateur En cours d'exécution Capteurs Actionneurs Led Allumée Relancer la si…" at bounding box center [451, 253] width 859 height 475
click at [860, 31] on icon at bounding box center [862, 34] width 19 height 19
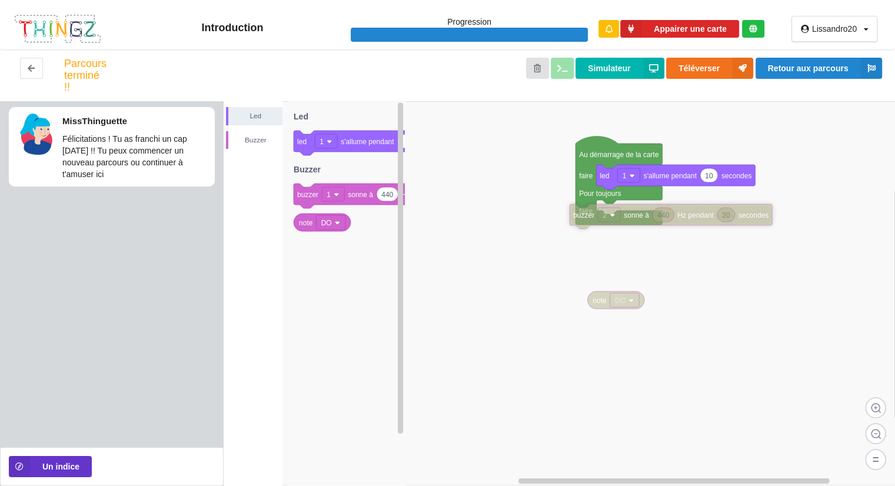
drag, startPoint x: 626, startPoint y: 372, endPoint x: 726, endPoint y: 209, distance: 191.6
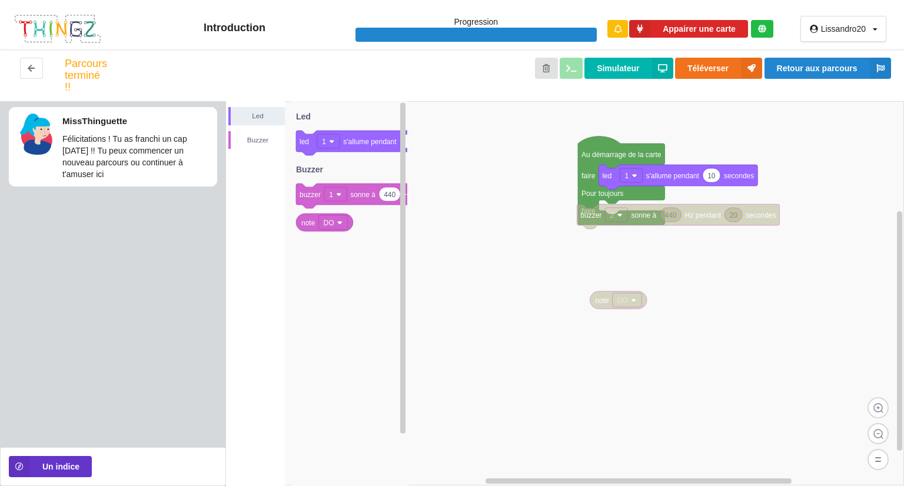
drag, startPoint x: 665, startPoint y: 246, endPoint x: 683, endPoint y: 215, distance: 36.1
click at [683, 218] on div "Led Buzzer note DO 10 led 1 s'allume pendant secondes Au démarrage de la carte …" at bounding box center [565, 293] width 678 height 385
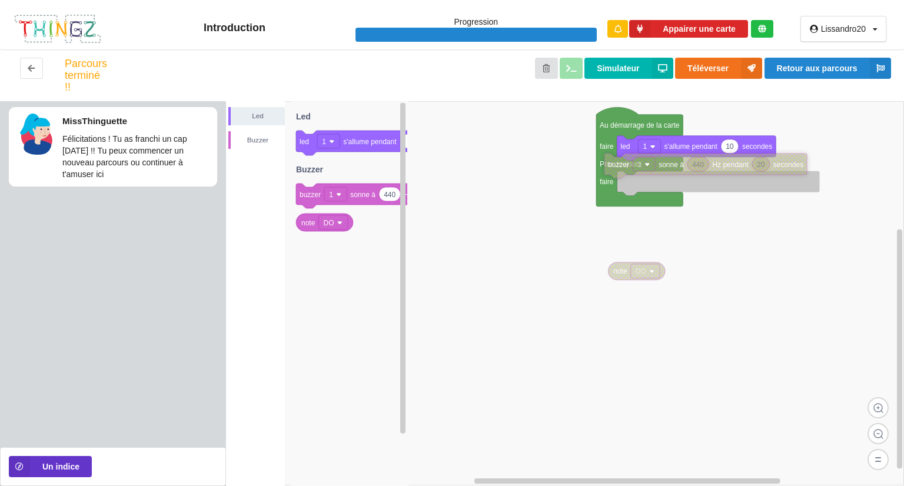
drag, startPoint x: 681, startPoint y: 194, endPoint x: 690, endPoint y: 172, distance: 23.7
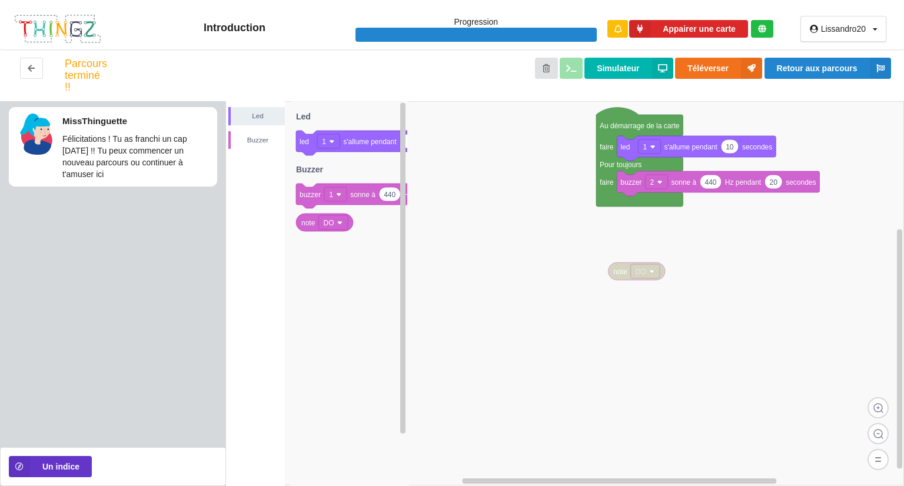
click at [856, 56] on div "Parcours terminé !! Simulateur Téléverser Retour aux parcours" at bounding box center [452, 75] width 904 height 52
click at [851, 58] on button "Retour aux parcours" at bounding box center [827, 68] width 127 height 21
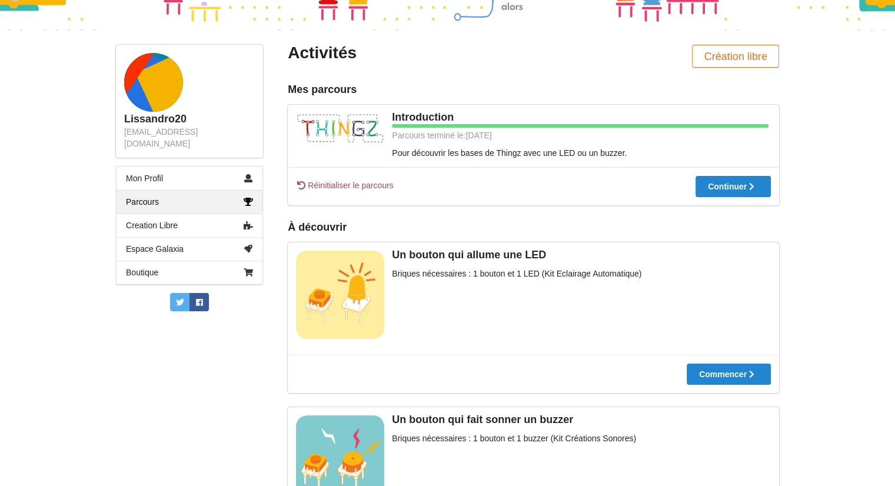
scroll to position [118, 0]
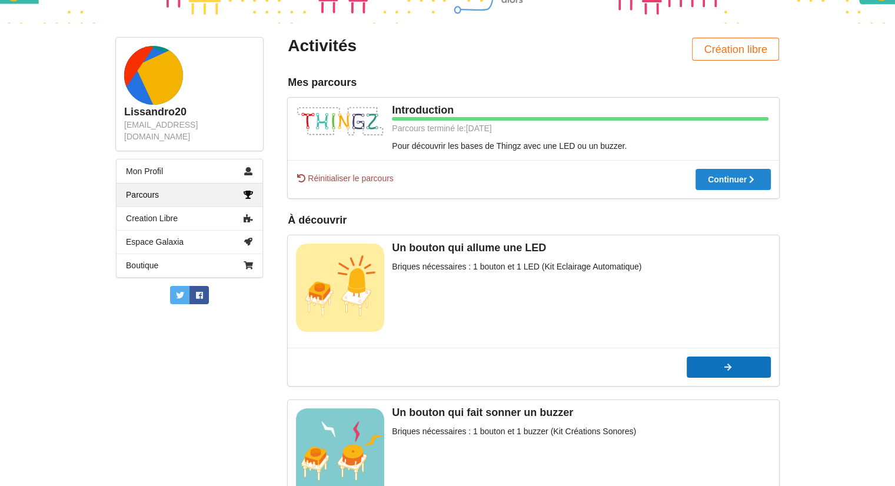
click at [737, 370] on div at bounding box center [729, 367] width 84 height 8
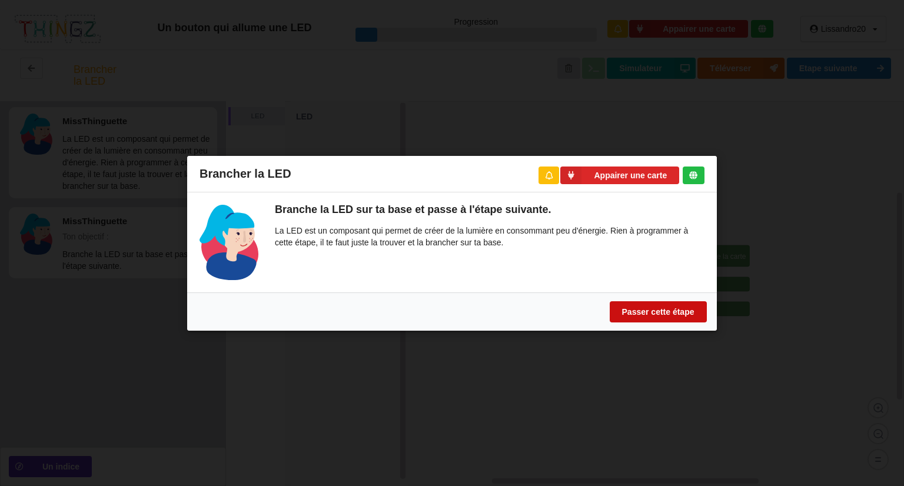
click at [670, 306] on button "Passer cette étape" at bounding box center [658, 311] width 97 height 21
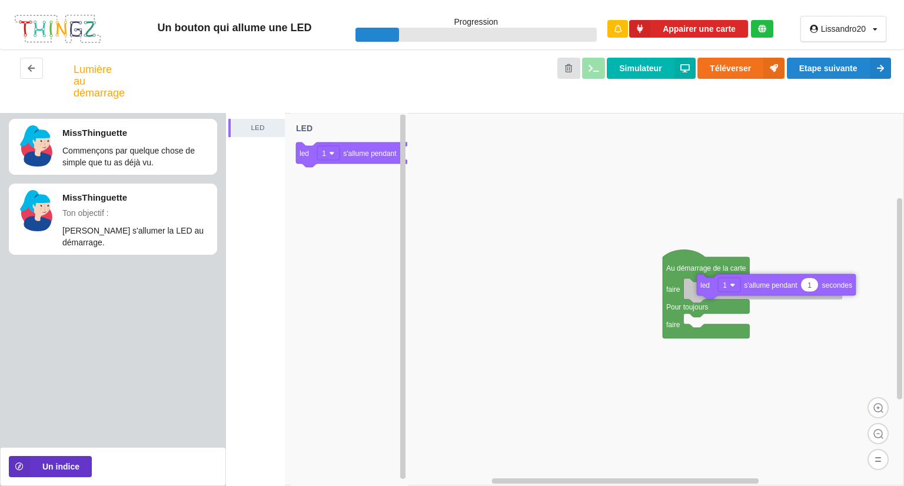
drag, startPoint x: 315, startPoint y: 149, endPoint x: 706, endPoint y: 286, distance: 414.4
click at [710, 284] on div "LED Au démarrage de la carte faire Pour toujours faire 1 led 1 s'allume pendant…" at bounding box center [565, 299] width 678 height 373
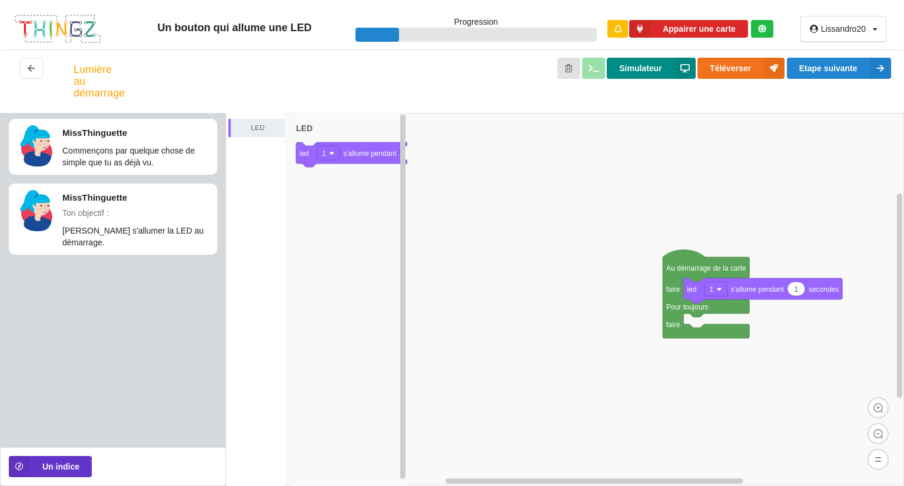
click at [643, 72] on button "Simulateur" at bounding box center [651, 68] width 88 height 21
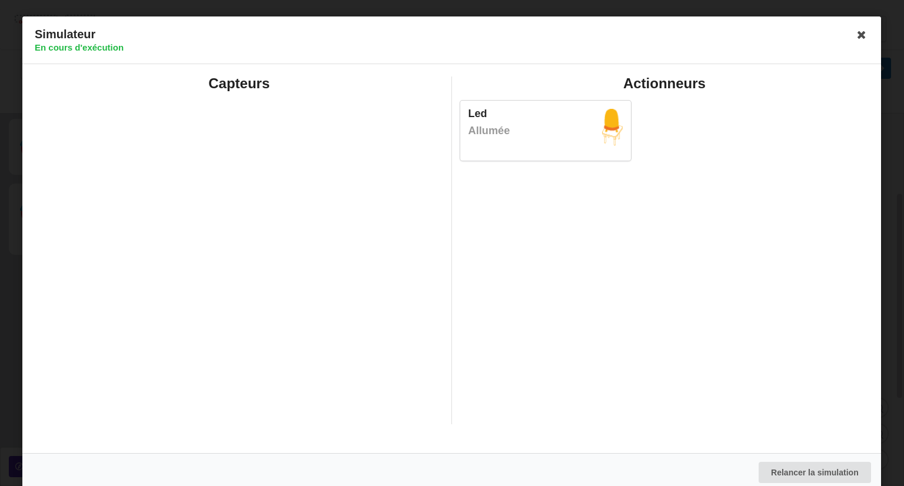
drag, startPoint x: 482, startPoint y: 328, endPoint x: 591, endPoint y: 249, distance: 134.4
click at [478, 335] on div "Actionneurs Led Allumée" at bounding box center [664, 250] width 425 height 348
click at [855, 30] on icon at bounding box center [862, 34] width 19 height 19
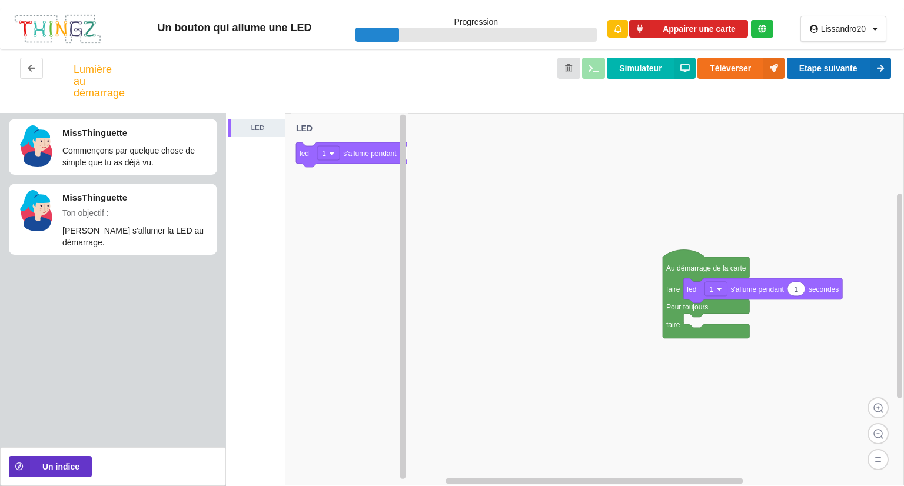
drag, startPoint x: 854, startPoint y: 75, endPoint x: 853, endPoint y: 97, distance: 22.4
click at [854, 91] on div "Simulateur Téléverser Etape suivante" at bounding box center [507, 81] width 788 height 47
drag, startPoint x: 879, startPoint y: 61, endPoint x: 880, endPoint y: 52, distance: 8.3
click at [880, 52] on div "Lumière au démarrage Simulateur Téléverser Etape suivante" at bounding box center [452, 81] width 904 height 64
click at [869, 62] on button "Etape suivante" at bounding box center [839, 68] width 104 height 21
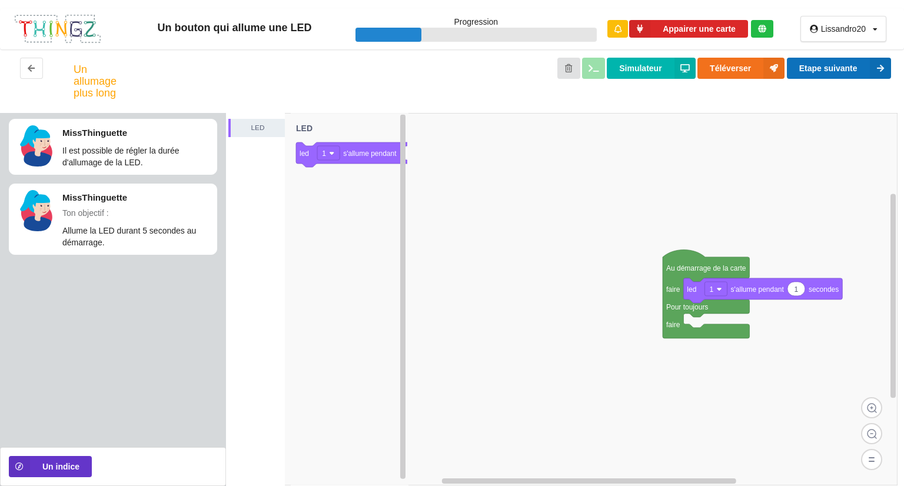
click at [826, 66] on button "Etape suivante" at bounding box center [839, 68] width 104 height 21
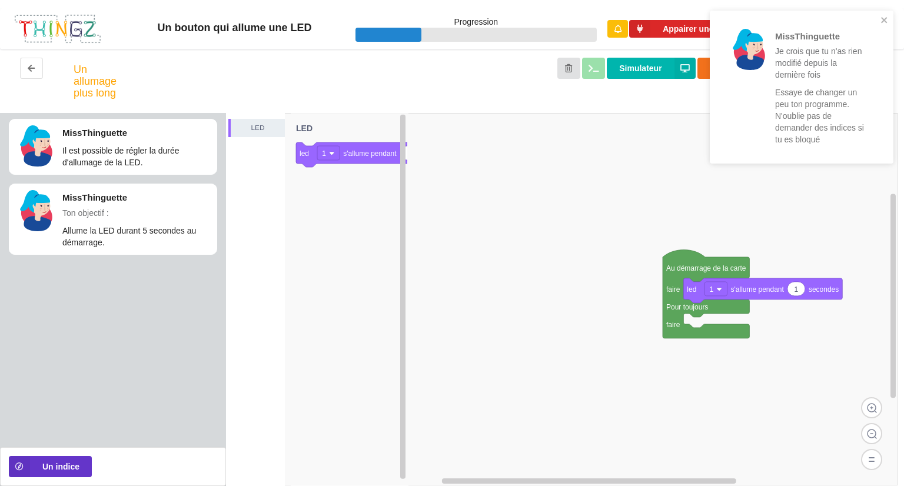
click at [572, 172] on rect at bounding box center [561, 299] width 671 height 372
click at [885, 19] on icon "close" at bounding box center [884, 20] width 6 height 6
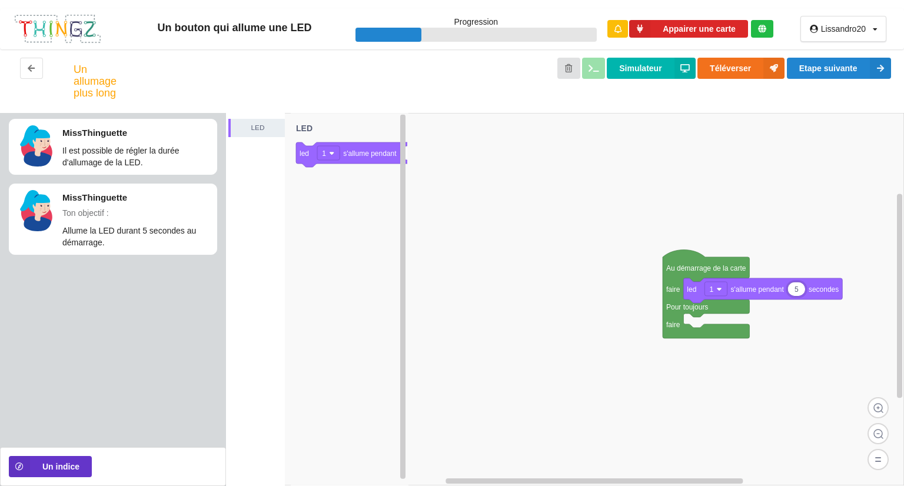
type input "5"
click at [834, 66] on button "Etape suivante" at bounding box center [839, 68] width 104 height 21
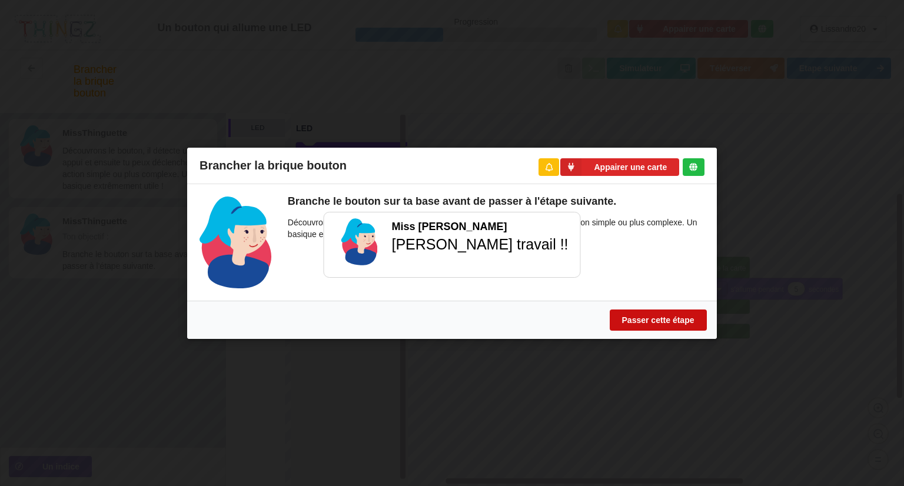
click at [668, 322] on button "Passer cette étape" at bounding box center [658, 319] width 97 height 21
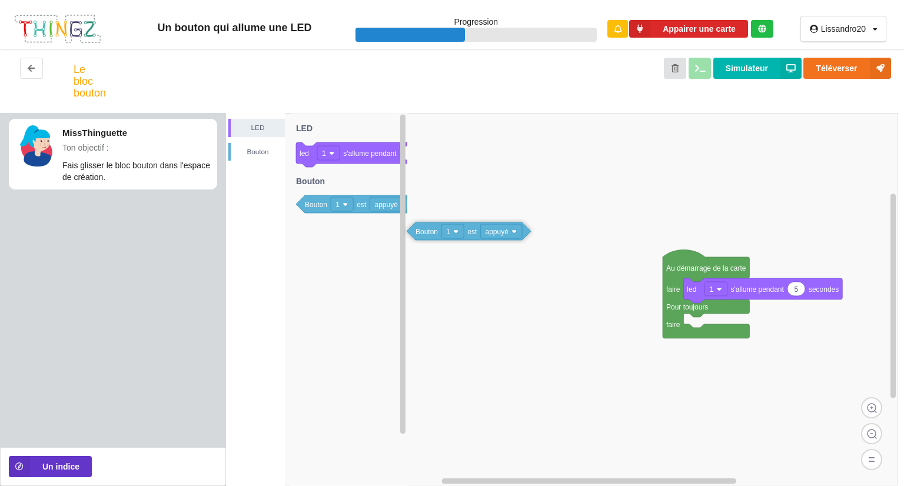
drag, startPoint x: 313, startPoint y: 210, endPoint x: 646, endPoint y: 323, distance: 351.1
click at [646, 323] on div "LED Bouton Au démarrage de la carte faire Pour toujours faire 5 led 1 s'allume …" at bounding box center [565, 299] width 678 height 373
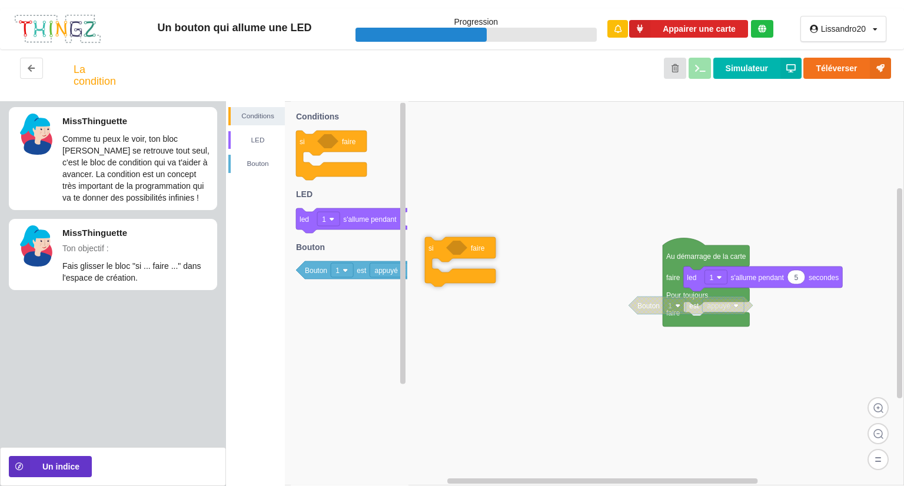
drag, startPoint x: 339, startPoint y: 142, endPoint x: 478, endPoint y: 271, distance: 189.5
click at [478, 271] on div "Conditions LED Bouton Au démarrage de la carte faire Pour toujours faire 5 led …" at bounding box center [565, 293] width 678 height 385
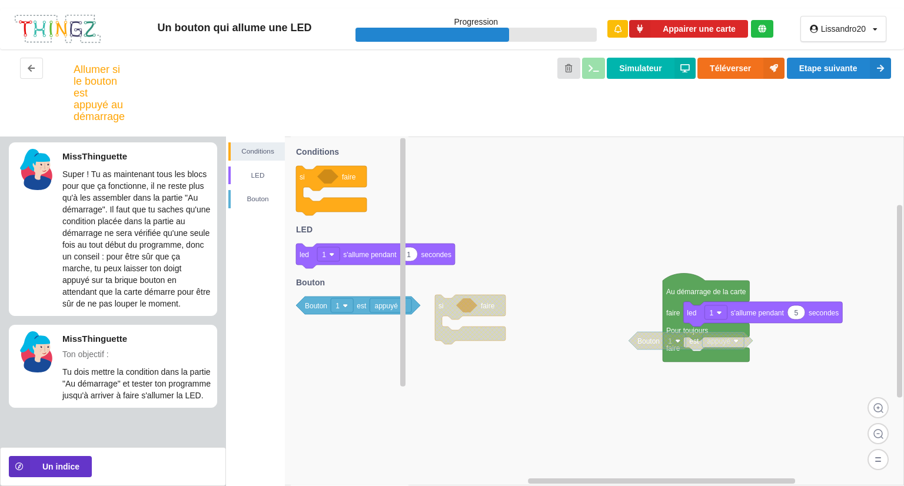
scroll to position [6, 0]
drag, startPoint x: 327, startPoint y: 135, endPoint x: 534, endPoint y: 220, distance: 223.8
drag, startPoint x: 348, startPoint y: 179, endPoint x: 468, endPoint y: 291, distance: 164.0
click at [455, 274] on div "Conditions LED Bouton Au démarrage de la carte faire Pour toujours faire 5 led …" at bounding box center [565, 312] width 678 height 350
drag, startPoint x: 452, startPoint y: 275, endPoint x: 485, endPoint y: 255, distance: 38.6
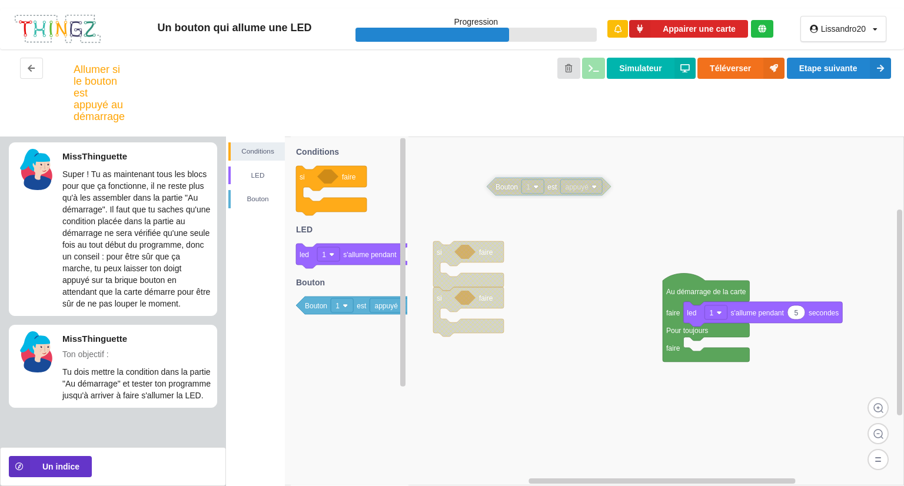
drag, startPoint x: 651, startPoint y: 345, endPoint x: 501, endPoint y: 188, distance: 217.3
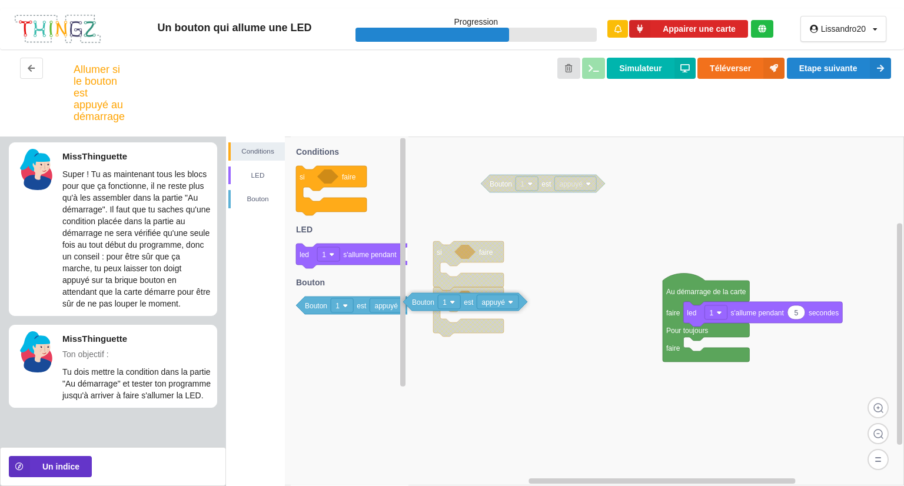
drag, startPoint x: 380, startPoint y: 306, endPoint x: 524, endPoint y: 301, distance: 143.7
click at [524, 301] on div "Conditions LED Bouton Au démarrage de la carte faire Pour toujours faire 5 led …" at bounding box center [565, 312] width 678 height 350
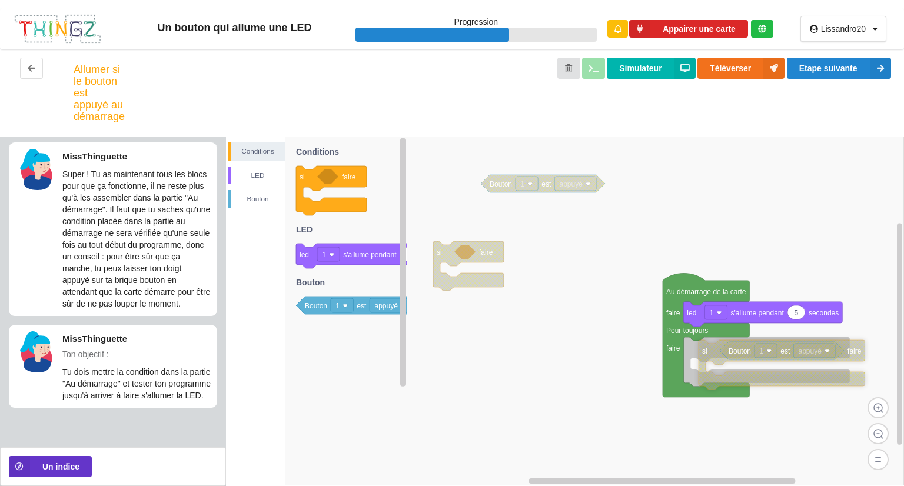
drag, startPoint x: 440, startPoint y: 301, endPoint x: 695, endPoint y: 347, distance: 258.9
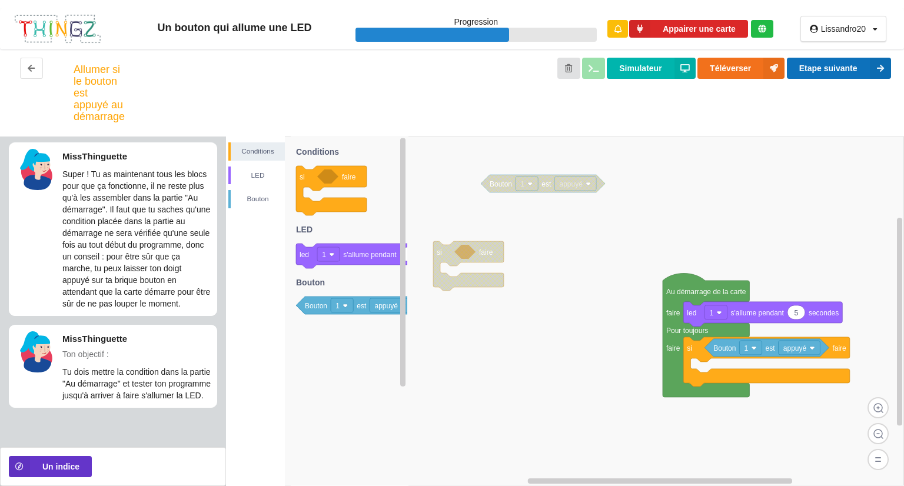
click at [839, 67] on button "Etape suivante" at bounding box center [839, 68] width 104 height 21
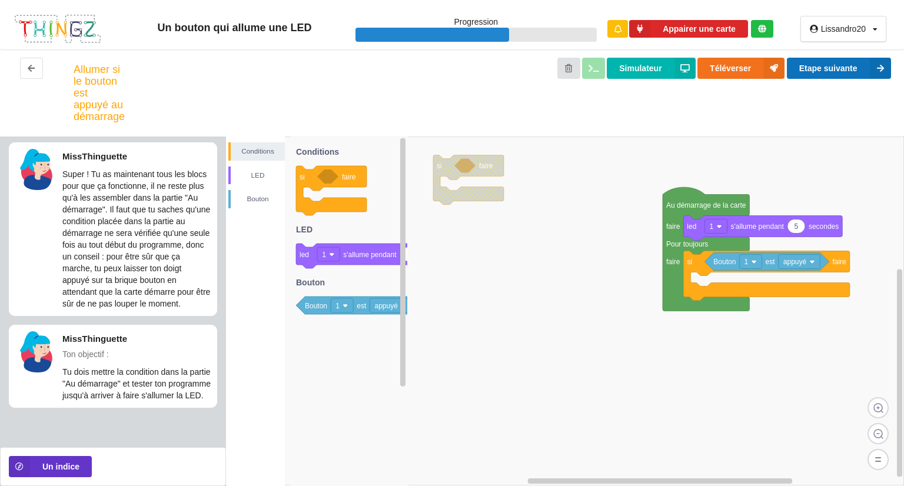
click at [865, 60] on button "Etape suivante" at bounding box center [839, 68] width 104 height 21
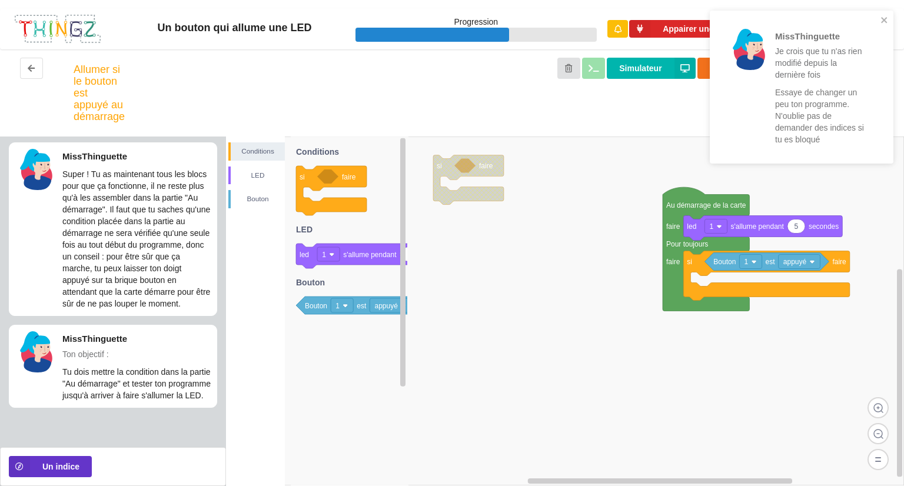
scroll to position [0, 0]
